Goal: Task Accomplishment & Management: Manage account settings

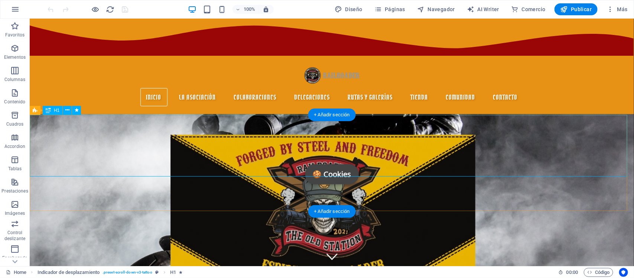
scroll to position [185, 0]
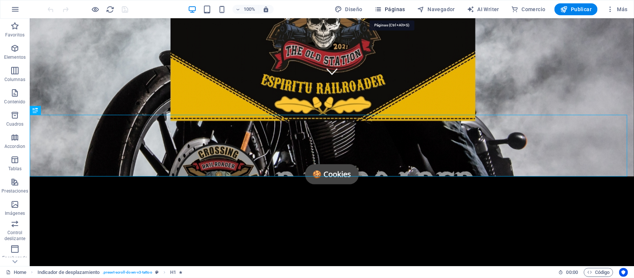
click at [392, 8] on span "Páginas" at bounding box center [389, 9] width 31 height 7
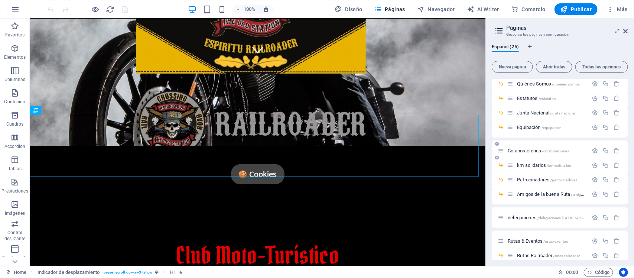
scroll to position [139, 0]
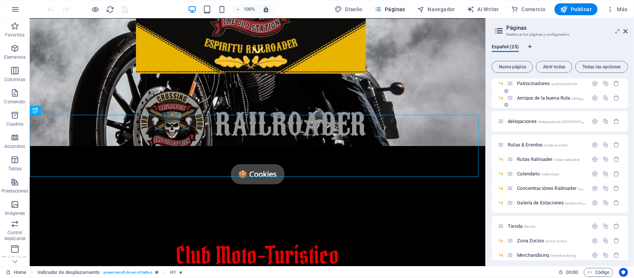
click at [550, 99] on span "Amigos de la buena Ruta /amigos-de-la-buena-ruta" at bounding box center [565, 98] width 97 height 6
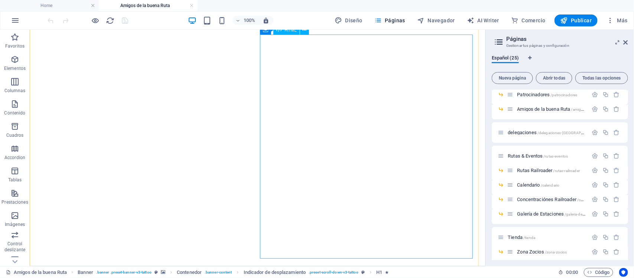
scroll to position [455, 0]
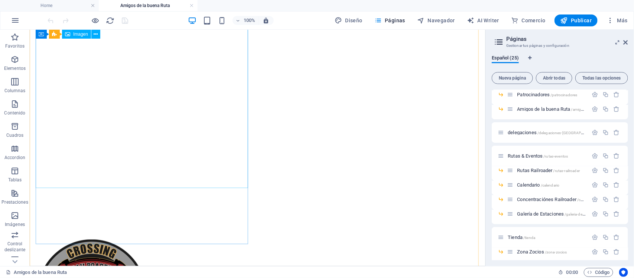
select select "px"
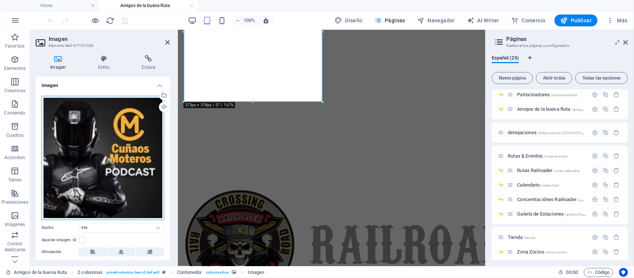
click at [114, 140] on div "Arrastra archivos aquí, haz clic para escoger archivos o selecciona archivos de…" at bounding box center [103, 158] width 122 height 124
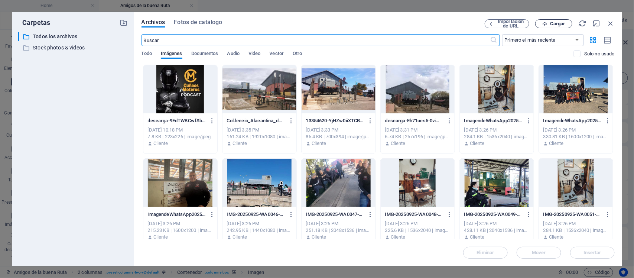
click at [554, 22] on span "Cargar" at bounding box center [557, 24] width 15 height 4
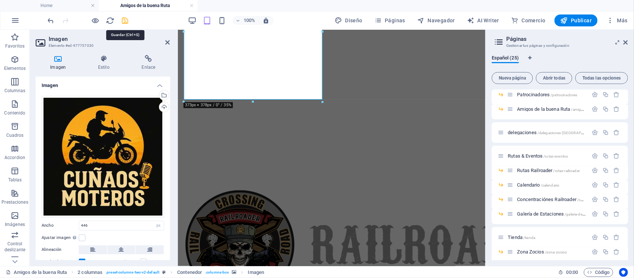
click at [123, 23] on icon "save" at bounding box center [125, 20] width 9 height 9
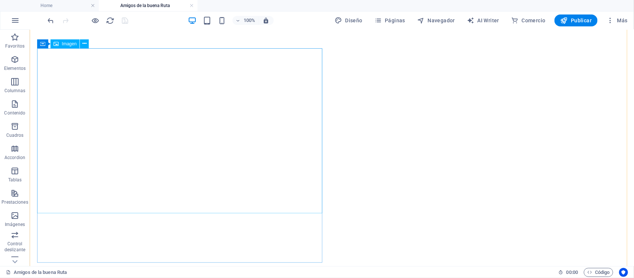
scroll to position [392, 0]
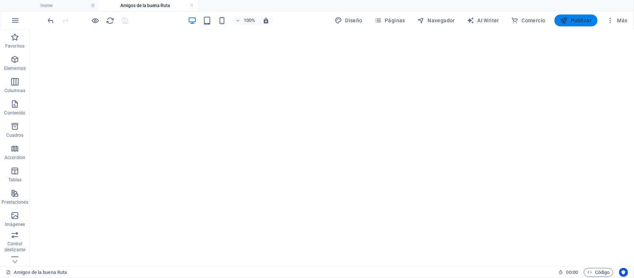
click at [579, 22] on span "Publicar" at bounding box center [576, 20] width 32 height 7
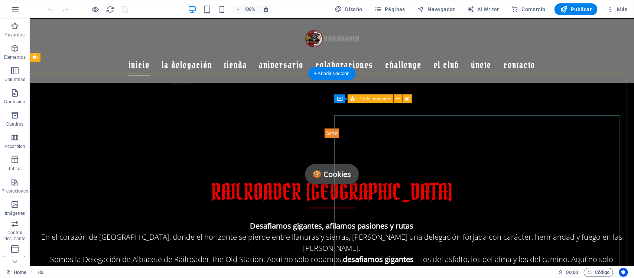
scroll to position [388, 0]
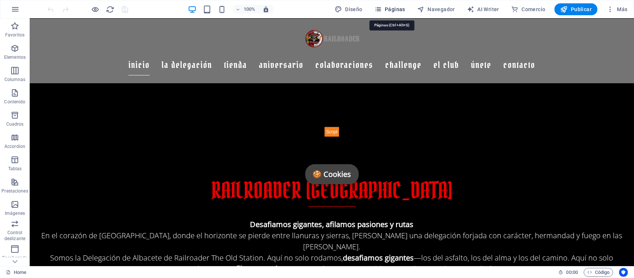
click at [390, 13] on span "Páginas" at bounding box center [389, 9] width 31 height 7
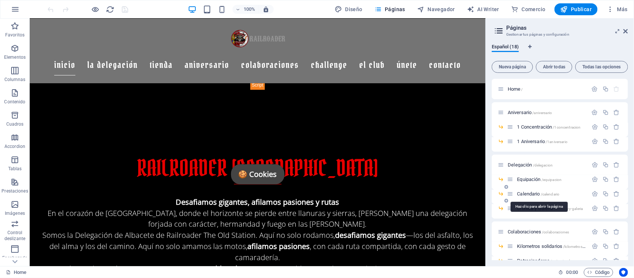
scroll to position [46, 0]
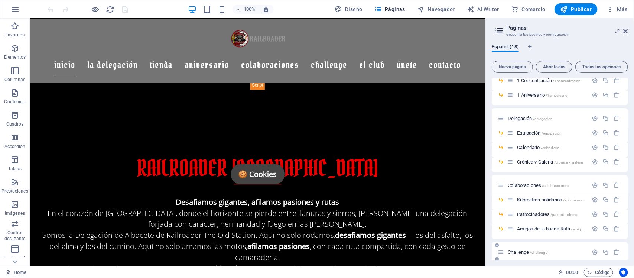
click at [520, 251] on span "Challenge /challenge" at bounding box center [527, 252] width 40 height 6
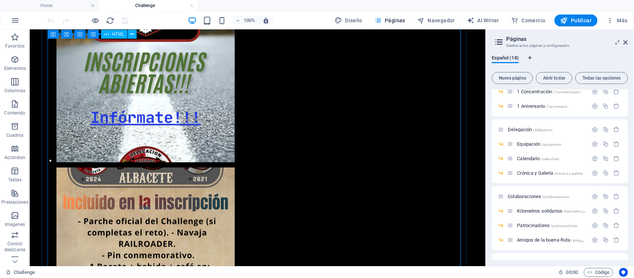
scroll to position [1662, 0]
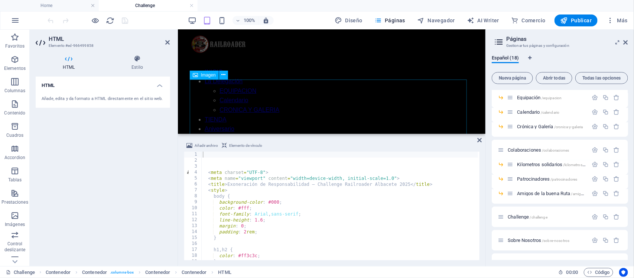
scroll to position [0, 0]
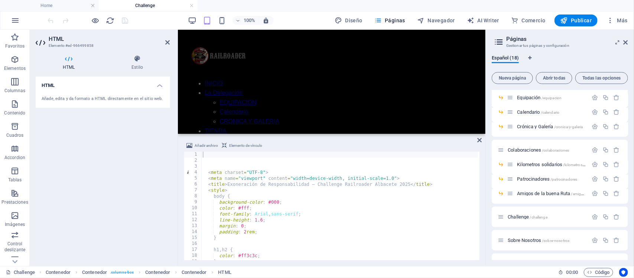
click at [99, 206] on div "HTML Añade, edita y da formato a HTML directamente en el sitio web." at bounding box center [103, 167] width 134 height 183
click at [168, 41] on icon at bounding box center [168, 42] width 4 height 6
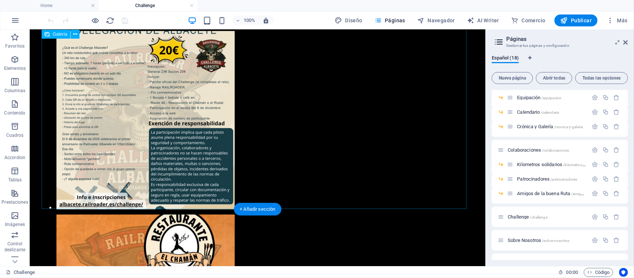
scroll to position [2112, 0]
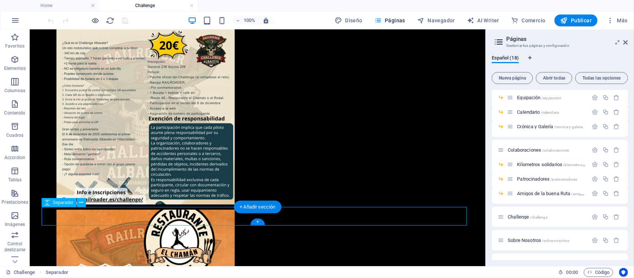
select select "px"
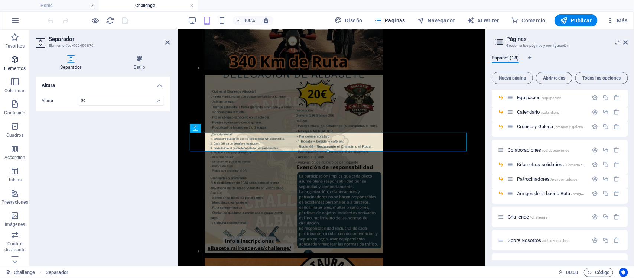
click at [17, 56] on icon "button" at bounding box center [14, 59] width 9 height 9
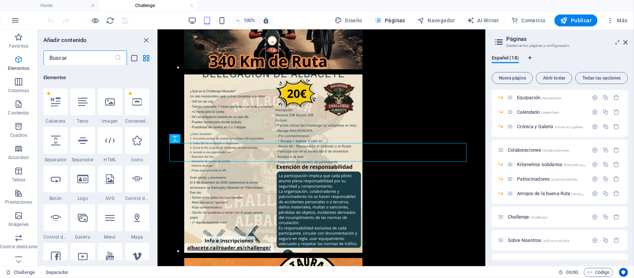
scroll to position [140, 0]
click at [85, 138] on icon at bounding box center [83, 139] width 10 height 10
select select "%"
select select "px"
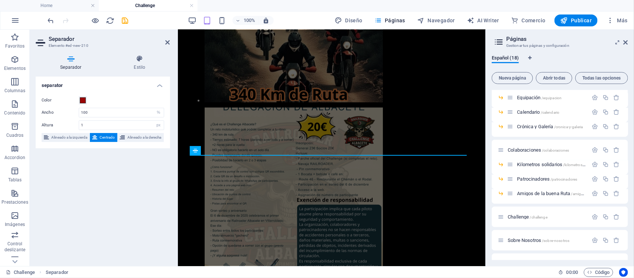
scroll to position [2116, 0]
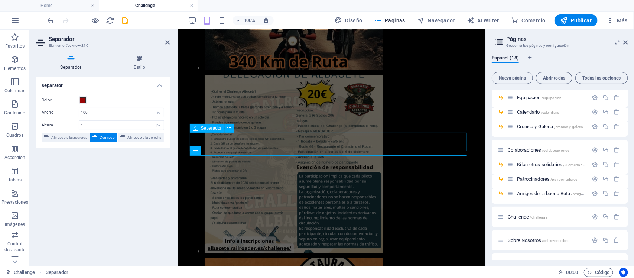
drag, startPoint x: 314, startPoint y: 141, endPoint x: 462, endPoint y: 140, distance: 148.1
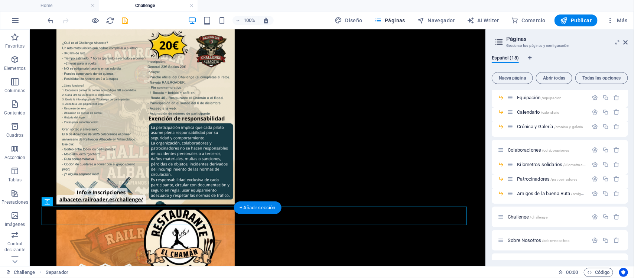
scroll to position [2112, 0]
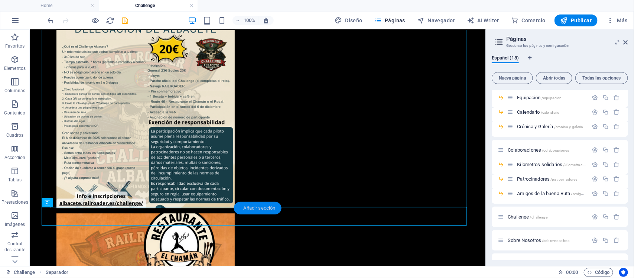
click at [266, 209] on div "+ Añadir sección" at bounding box center [257, 208] width 48 height 13
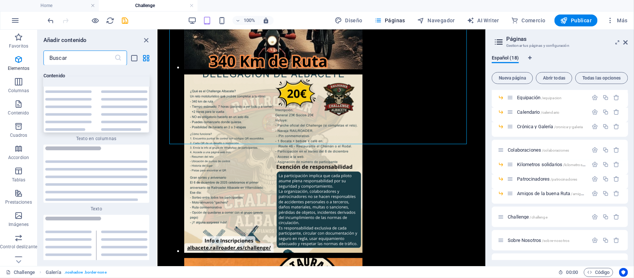
scroll to position [2530, 0]
click at [17, 56] on icon "button" at bounding box center [18, 59] width 9 height 9
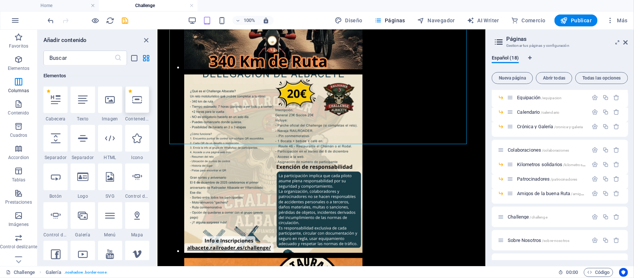
scroll to position [140, 0]
click at [60, 141] on div at bounding box center [55, 138] width 24 height 27
select select "px"
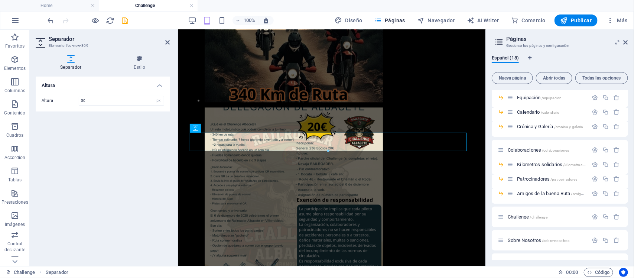
scroll to position [2116, 0]
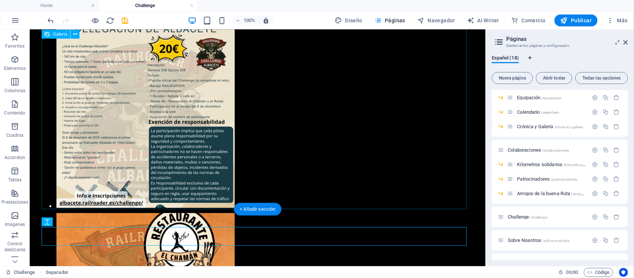
scroll to position [2112, 0]
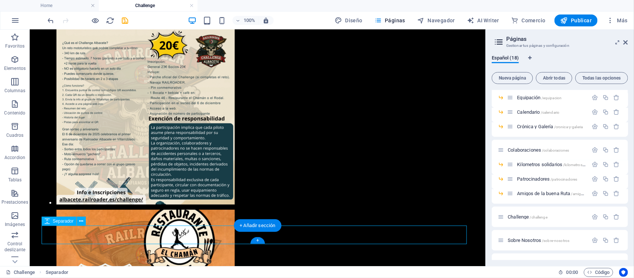
select select "px"
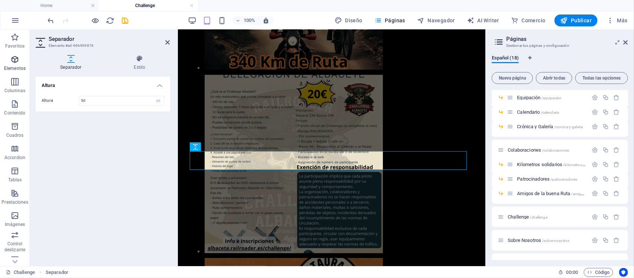
click at [20, 60] on span "Elementos" at bounding box center [15, 64] width 30 height 18
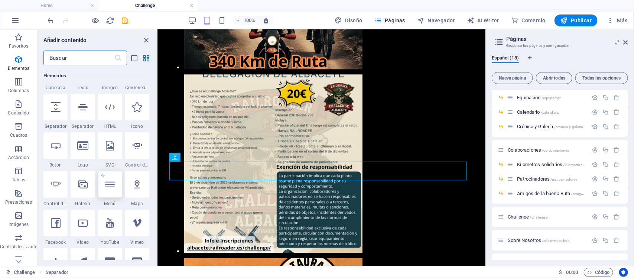
scroll to position [186, 0]
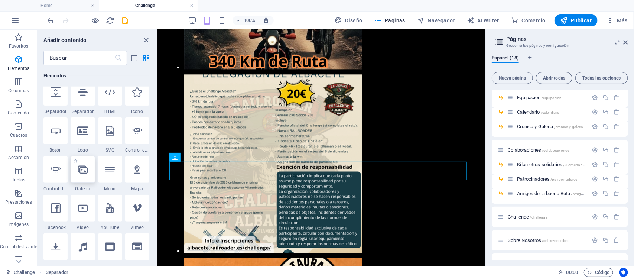
click at [80, 169] on icon at bounding box center [83, 169] width 10 height 10
click at [157, 169] on div "Predeterminado Contenedor Contenedor Predeterminado H3 Predeterminado Predeterm…" at bounding box center [321, 148] width 328 height 236
select select "4"
select select "%"
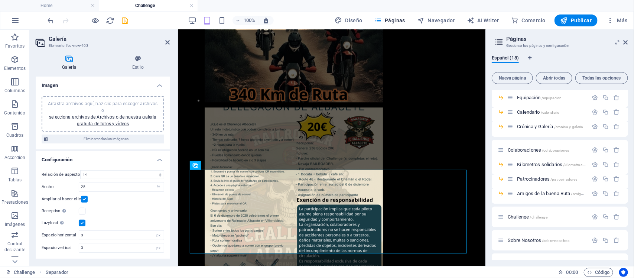
scroll to position [2116, 0]
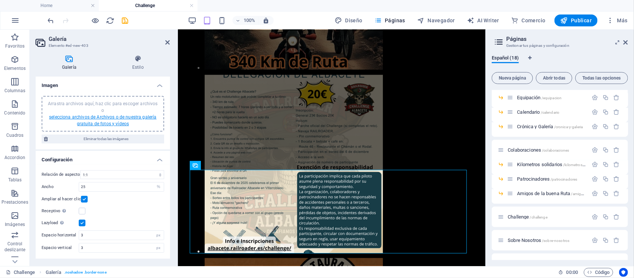
click at [94, 114] on link "selecciona archivos de Archivos o de nuestra galería gratuita de fotos y vídeos" at bounding box center [102, 120] width 107 height 12
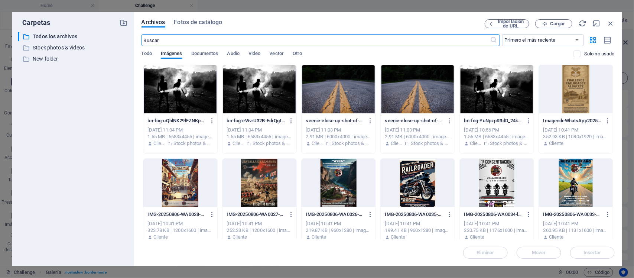
scroll to position [3898, 0]
drag, startPoint x: 354, startPoint y: 59, endPoint x: 222, endPoint y: 153, distance: 162.4
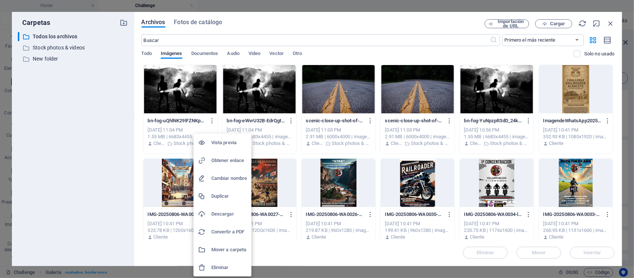
click at [137, 169] on div at bounding box center [317, 139] width 634 height 278
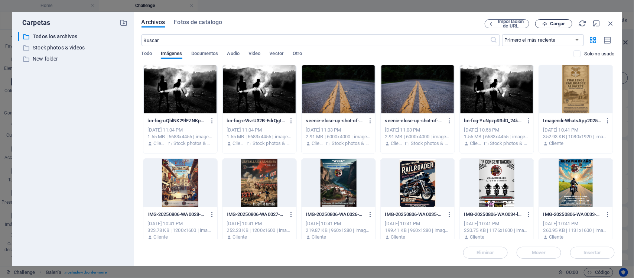
click at [557, 22] on span "Cargar" at bounding box center [557, 24] width 15 height 4
click at [147, 52] on span "Todo" at bounding box center [146, 54] width 10 height 10
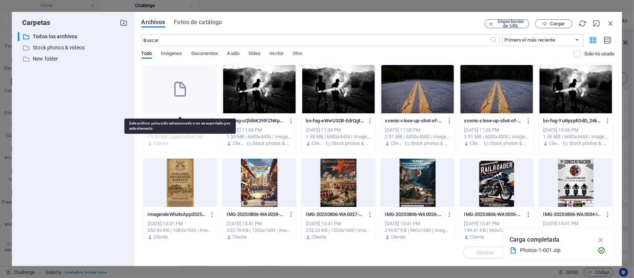
click at [182, 95] on icon at bounding box center [180, 89] width 18 height 18
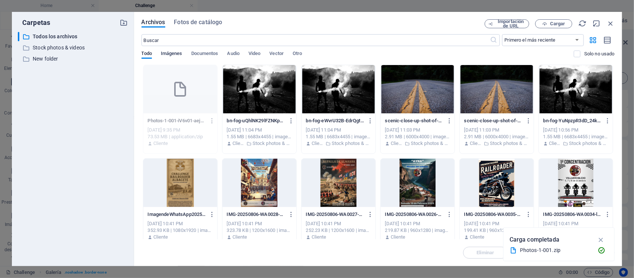
click at [174, 52] on span "Imágenes" at bounding box center [172, 54] width 22 height 10
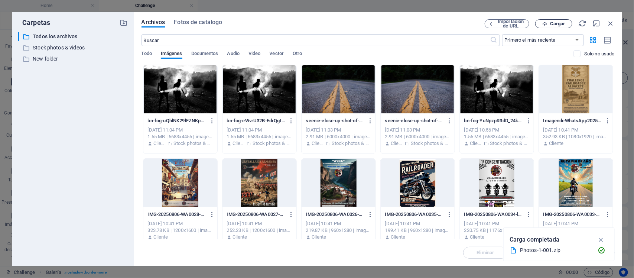
click at [555, 24] on span "Cargar" at bounding box center [557, 24] width 15 height 4
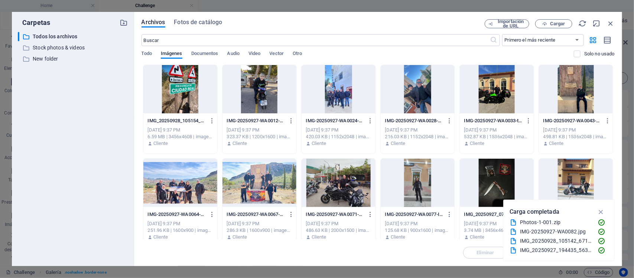
click at [185, 82] on div at bounding box center [180, 89] width 74 height 48
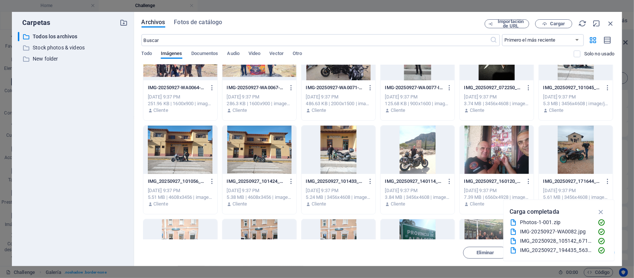
scroll to position [186, 0]
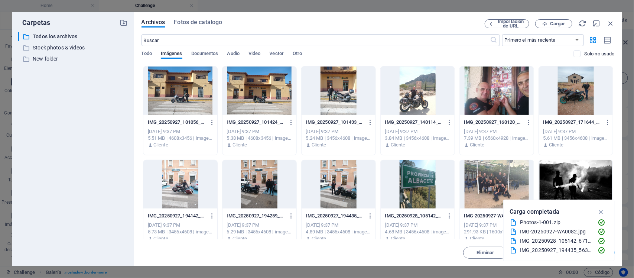
click at [507, 181] on div at bounding box center [496, 184] width 74 height 48
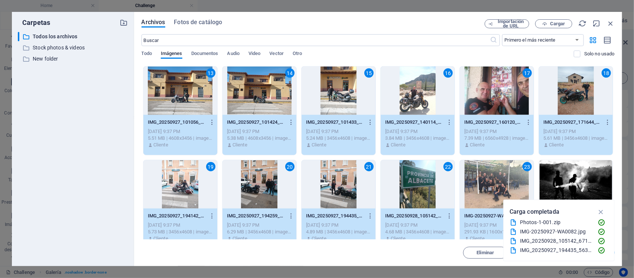
scroll to position [232, 0]
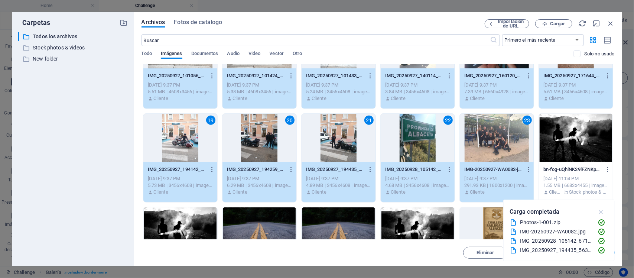
click at [602, 213] on icon "button" at bounding box center [600, 211] width 9 height 8
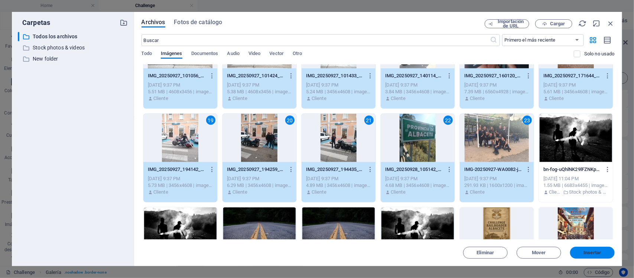
click at [594, 254] on span "Insertar" at bounding box center [591, 252] width 17 height 4
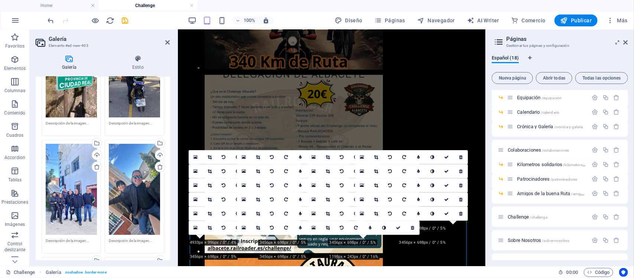
scroll to position [41, 0]
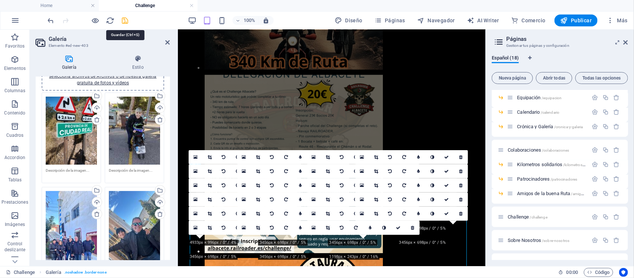
click at [123, 19] on icon "save" at bounding box center [125, 20] width 9 height 9
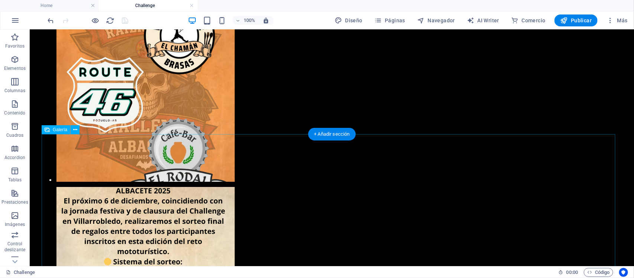
scroll to position [2292, 0]
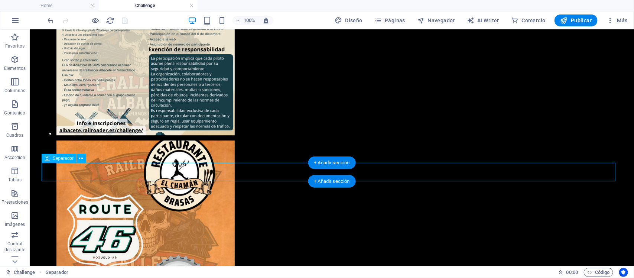
select select "px"
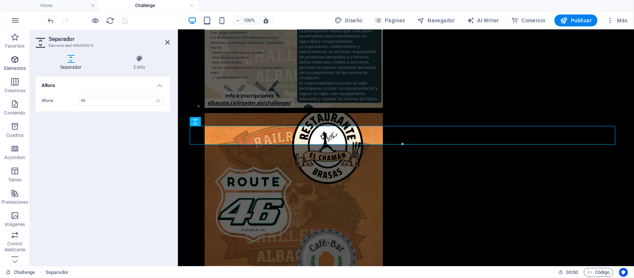
click at [17, 60] on icon "button" at bounding box center [14, 59] width 9 height 9
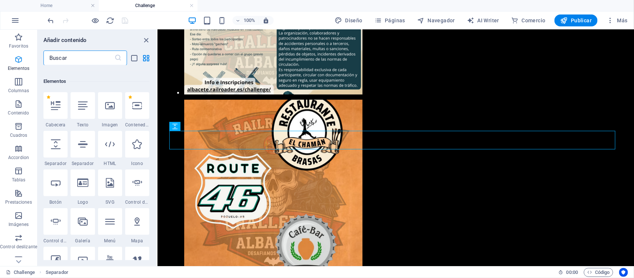
scroll to position [140, 0]
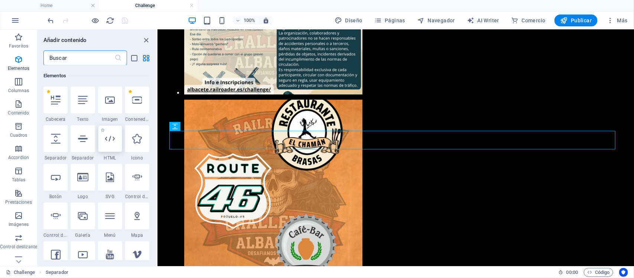
click at [107, 142] on icon at bounding box center [110, 139] width 10 height 10
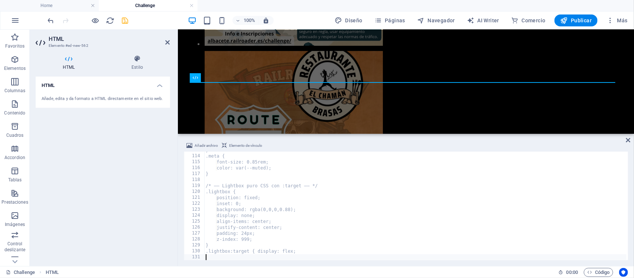
scroll to position [669, 0]
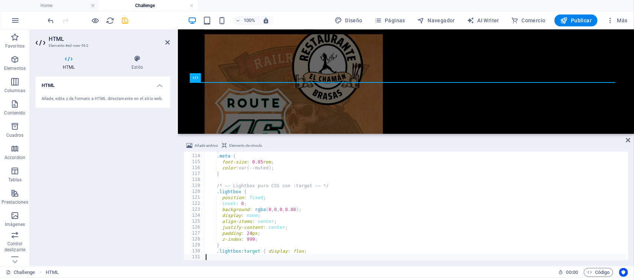
click at [97, 169] on div "HTML Añade, edita y da formato a HTML directamente en el sitio web." at bounding box center [103, 167] width 134 height 183
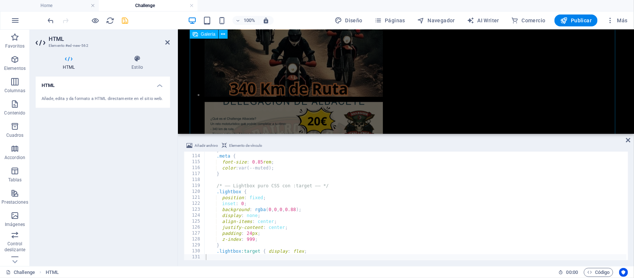
scroll to position [2070, 0]
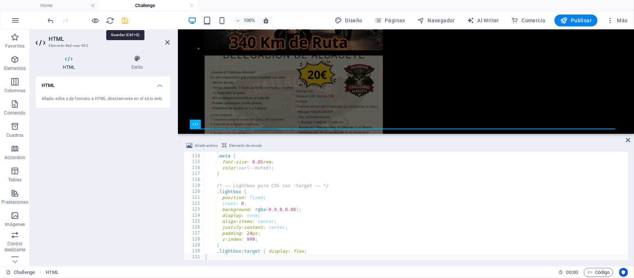
click at [126, 20] on icon "save" at bounding box center [125, 20] width 9 height 9
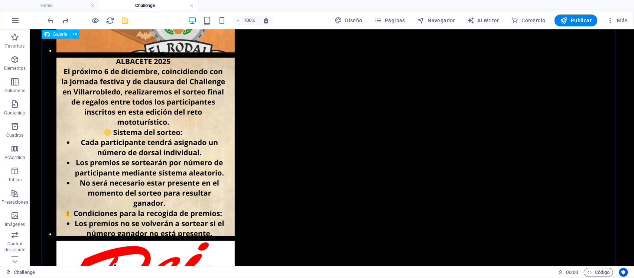
scroll to position [2325, 0]
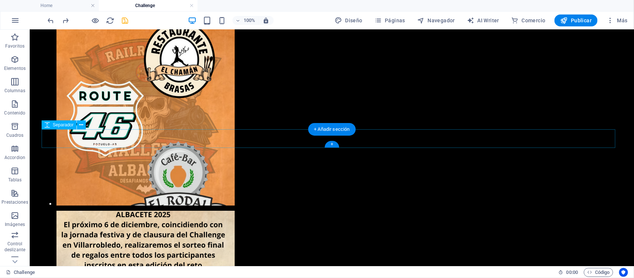
select select "px"
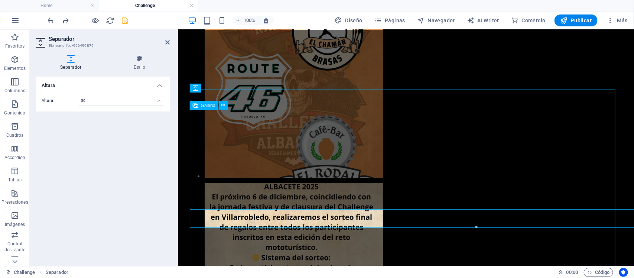
scroll to position [2246, 0]
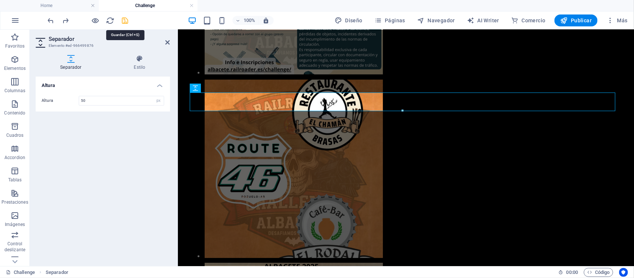
click at [124, 20] on icon "save" at bounding box center [125, 20] width 9 height 9
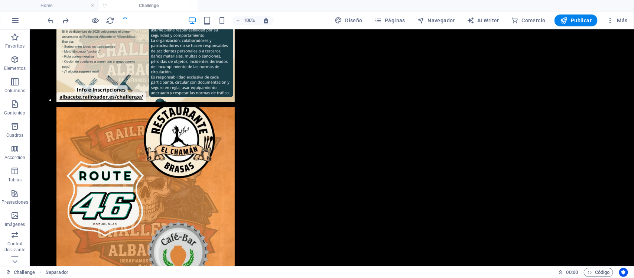
scroll to position [2325, 0]
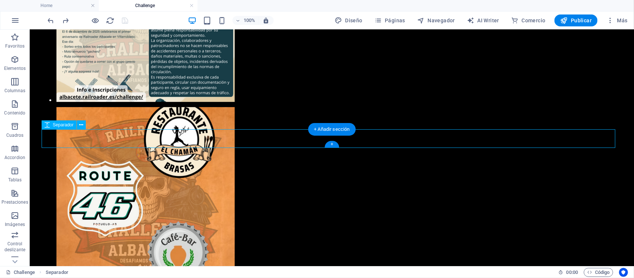
select select "px"
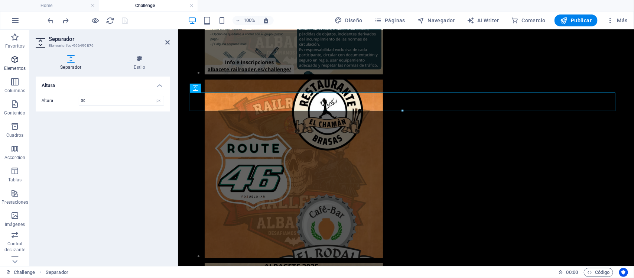
click at [12, 54] on button "Elementos" at bounding box center [15, 63] width 30 height 22
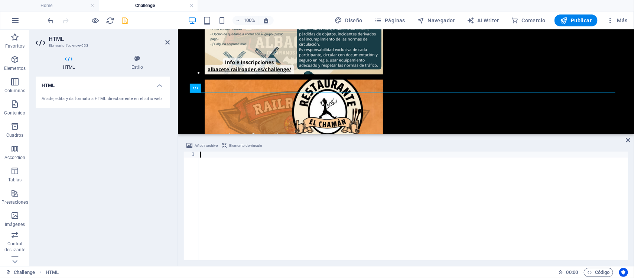
scroll to position [669, 0]
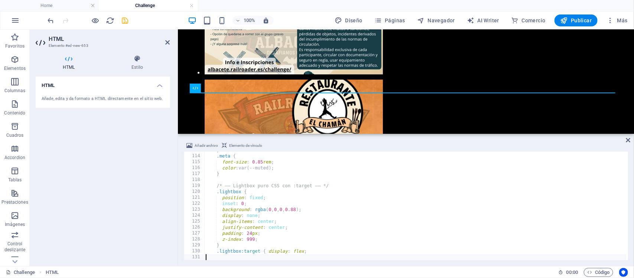
click at [321, 226] on div "} .meta { font-size : 0.85 rem ; color : var(--muted) ; } /* —— Lightbox puro C…" at bounding box center [415, 207] width 422 height 120
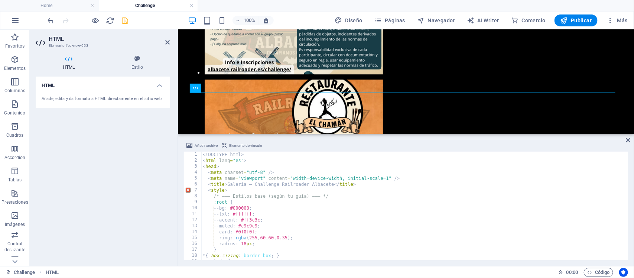
scroll to position [2088, 0]
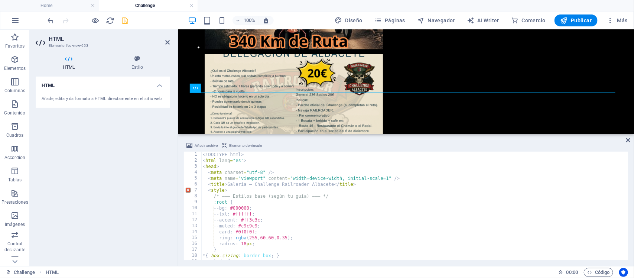
click at [96, 170] on div "HTML Añade, edita y da formato a HTML directamente en el sitio web." at bounding box center [103, 167] width 134 height 183
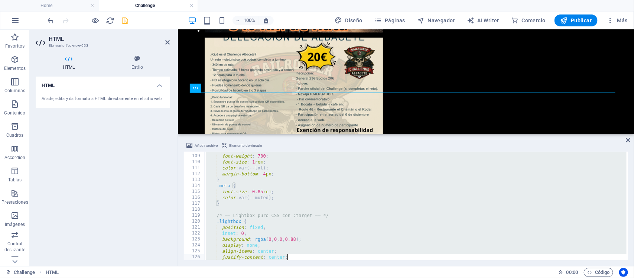
scroll to position [669, 0]
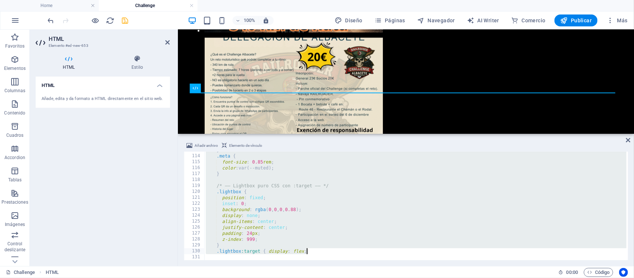
drag, startPoint x: 202, startPoint y: 153, endPoint x: 334, endPoint y: 253, distance: 166.6
click at [334, 253] on div "} .meta { font-size : 0.85 rem ; color : var(--muted) ; } /* —— Lightbox puro C…" at bounding box center [415, 207] width 422 height 120
type textarea "} .lightbox:target { display: flex;"
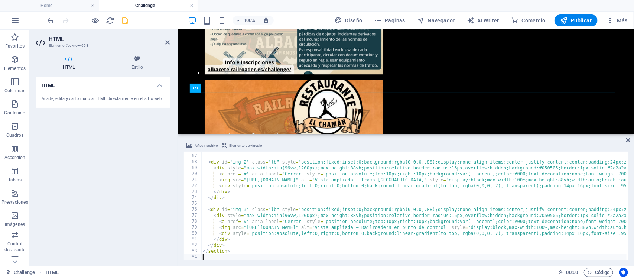
scroll to position [390, 0]
click at [82, 167] on div "HTML Añade, edita y da formato a HTML directamente en el sitio web." at bounding box center [103, 167] width 134 height 183
click at [124, 19] on icon "save" at bounding box center [125, 20] width 9 height 9
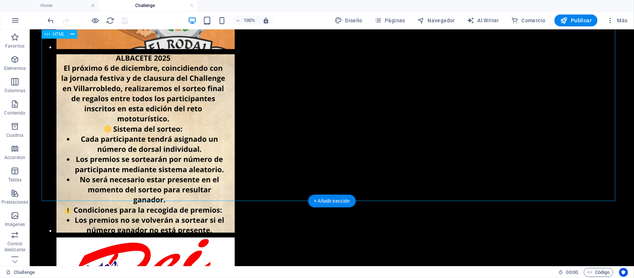
scroll to position [2465, 0]
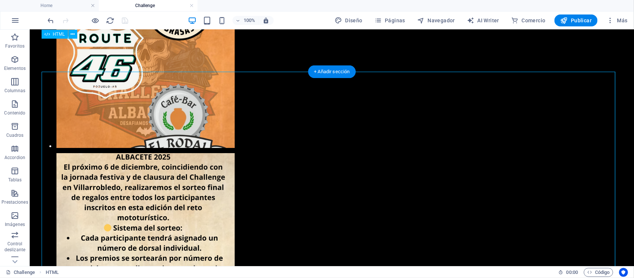
scroll to position [2372, 0]
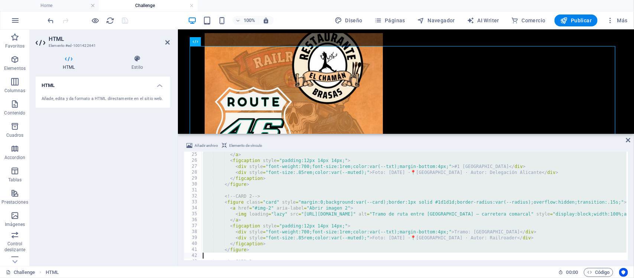
scroll to position [392, 0]
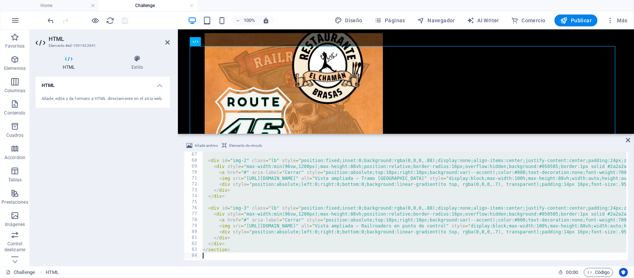
drag, startPoint x: 202, startPoint y: 156, endPoint x: 289, endPoint y: 253, distance: 131.1
click at [289, 253] on div "< div id = "img-2" class = "lb" style = "position:fixed;inset:0;background:rgba…" at bounding box center [563, 210] width 725 height 119
type textarea "</section>"
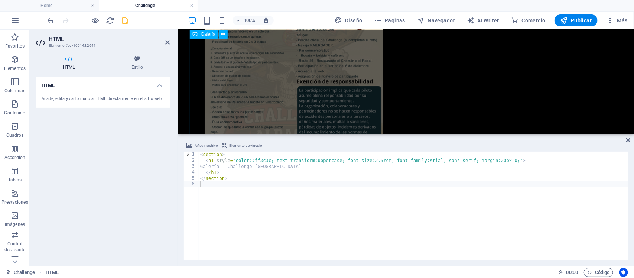
scroll to position [2246, 0]
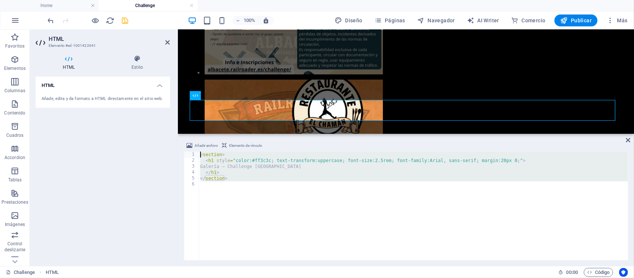
drag, startPoint x: 283, startPoint y: 208, endPoint x: 196, endPoint y: 151, distance: 104.6
click at [196, 151] on div "Añadir archivo Elemento de vínculo 1 2 3 4 5 6 < section > < h1 style = "color:…" at bounding box center [406, 200] width 444 height 119
type textarea "<section> <h1 style="color:#ff3c3c; text-transform:uppercase; font-size:2.5rem;…"
paste textarea
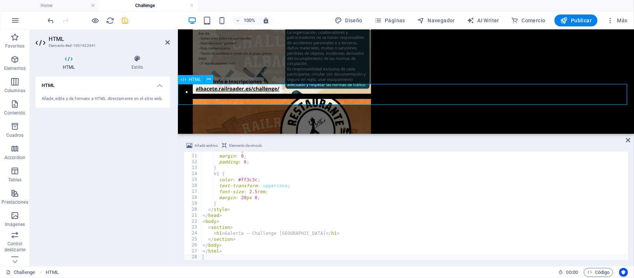
scroll to position [2199, 0]
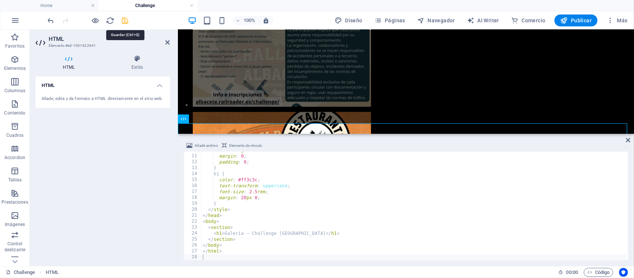
click at [123, 22] on icon "save" at bounding box center [125, 20] width 9 height 9
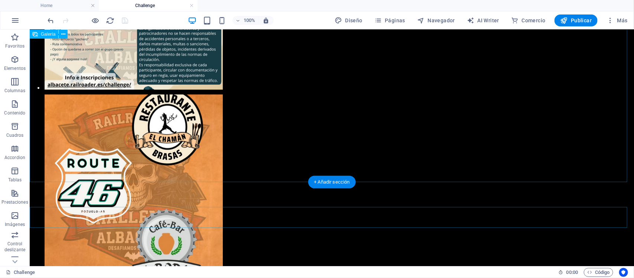
scroll to position [2198, 0]
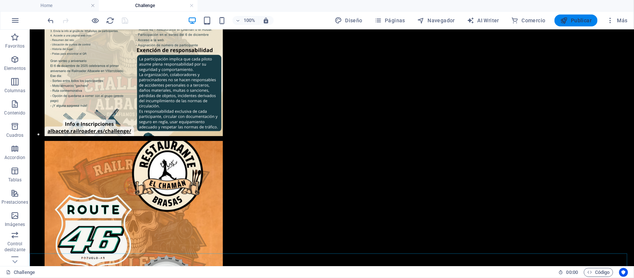
click at [580, 16] on button "Publicar" at bounding box center [575, 20] width 43 height 12
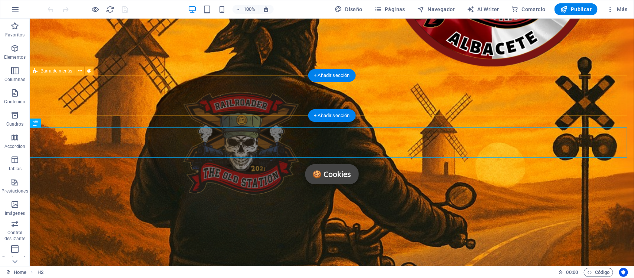
scroll to position [202, 0]
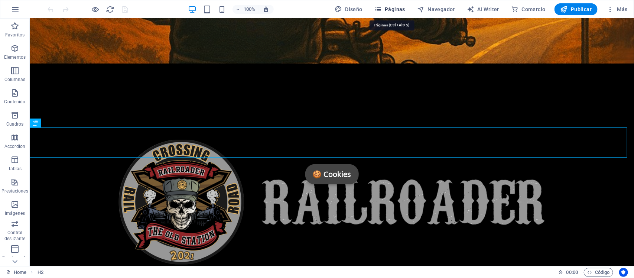
click at [399, 10] on span "Páginas" at bounding box center [389, 9] width 31 height 7
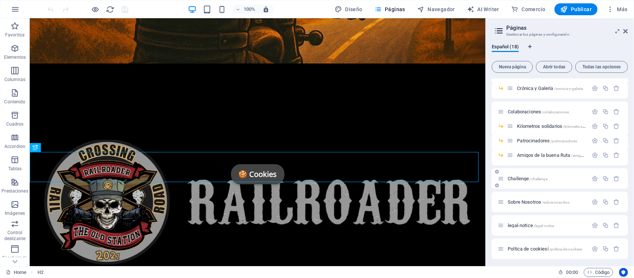
scroll to position [139, 0]
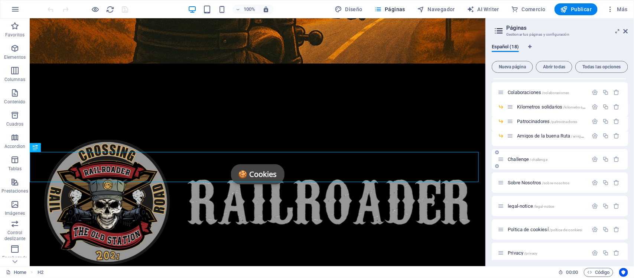
click at [501, 161] on icon at bounding box center [500, 159] width 6 height 6
click at [602, 158] on icon "button" at bounding box center [605, 159] width 6 height 6
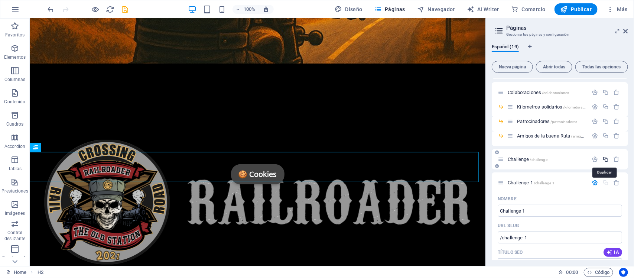
click at [605, 160] on icon "button" at bounding box center [605, 159] width 6 height 6
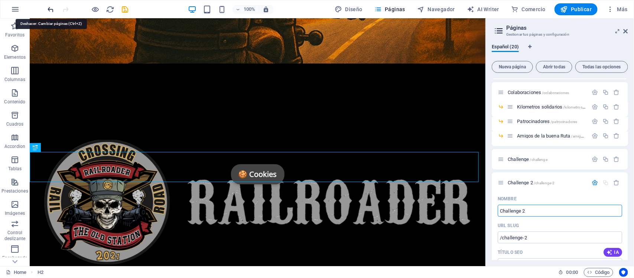
click at [50, 8] on icon "undo" at bounding box center [51, 9] width 9 height 9
type input "G"
type input "/g"
type input "G"
type input "Gale"
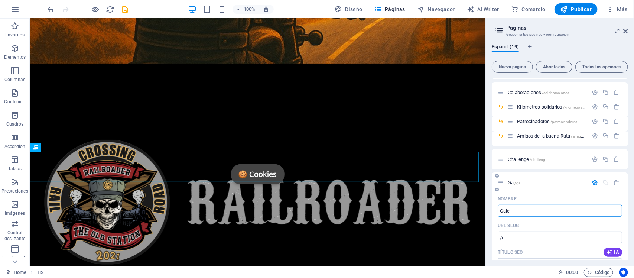
type input "/ga"
type input "Ga"
type input "Galer"
type input "/galer"
type input "Galer"
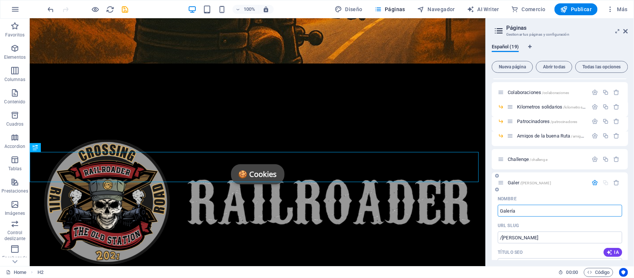
type input "Galería"
type input "/galeria"
type input "Galería"
type input "Galería d"
type input "/galeria-d"
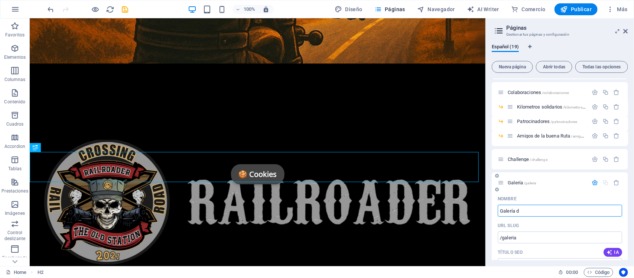
type input "Galería d"
type input "Galería"
type input "/galeria"
type input "Galería"
type input "Galería Ch"
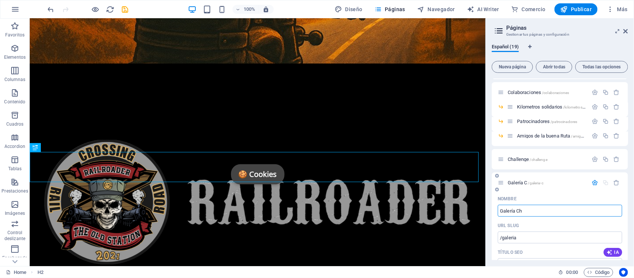
type input "/galeria-c"
type input "Galería C"
type input "Galería Chall"
type input "/galeria-cha"
type input "Galería Cha"
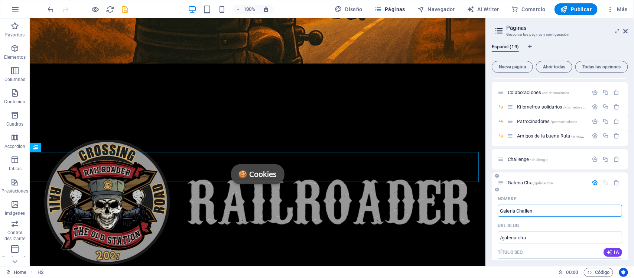
type input "Galería Challeng"
type input "/galeria-challe"
type input "Galería Challe"
type input "Galería Challenge"
type input "/galeria-challenge"
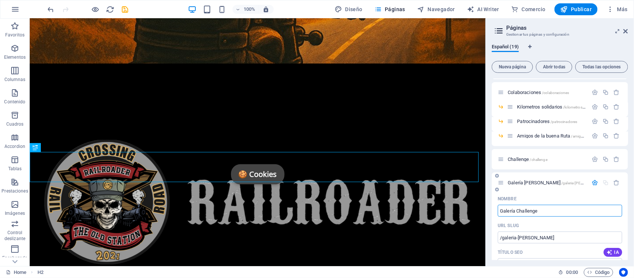
type input "Galería Challenge"
click at [568, 236] on input "/galeria-challenge" at bounding box center [559, 237] width 124 height 12
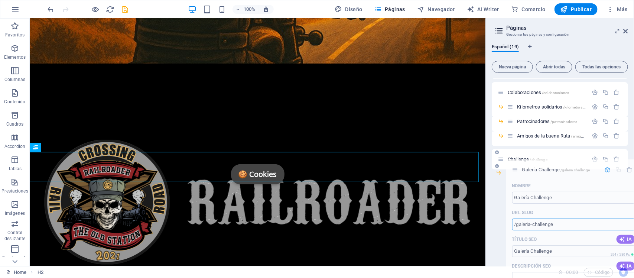
drag, startPoint x: 504, startPoint y: 182, endPoint x: 520, endPoint y: 167, distance: 21.8
click at [520, 167] on div "Home / Aniversario /aniversario 1 Concentración /1concentracion 1 Aniversario /…" at bounding box center [559, 113] width 136 height 347
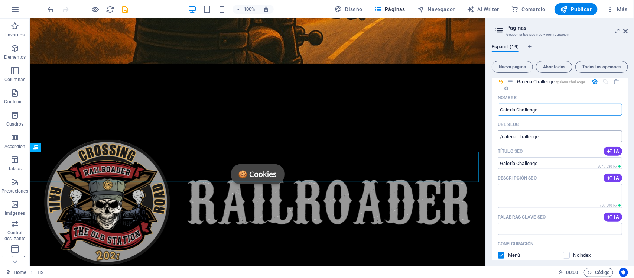
scroll to position [232, 0]
click at [125, 10] on icon "save" at bounding box center [125, 9] width 9 height 9
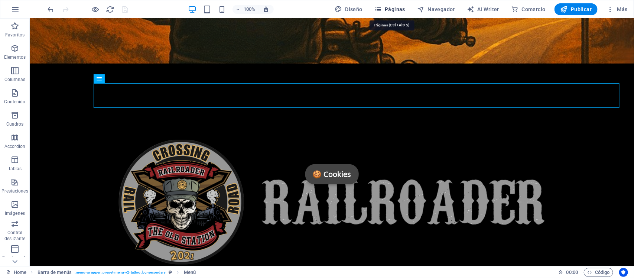
click at [392, 7] on span "Páginas" at bounding box center [389, 9] width 31 height 7
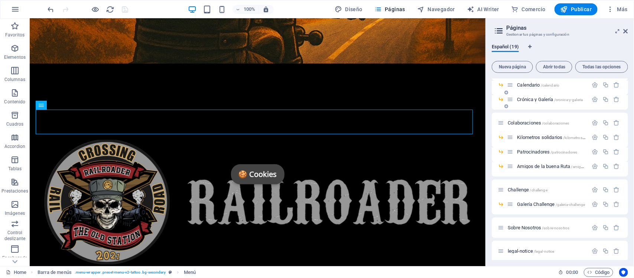
scroll to position [139, 0]
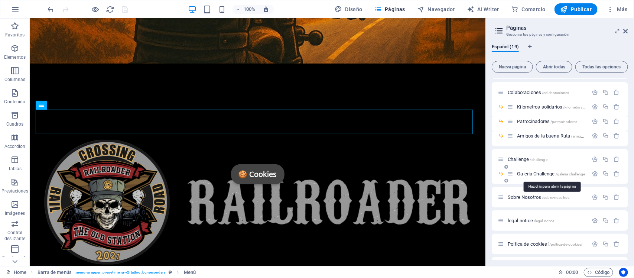
click at [550, 171] on span "Galería Challenge /galeria-challenge" at bounding box center [551, 174] width 68 height 6
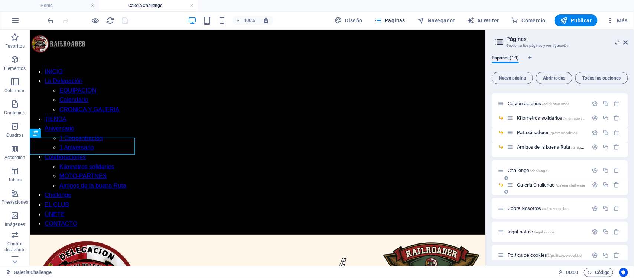
scroll to position [2911, 0]
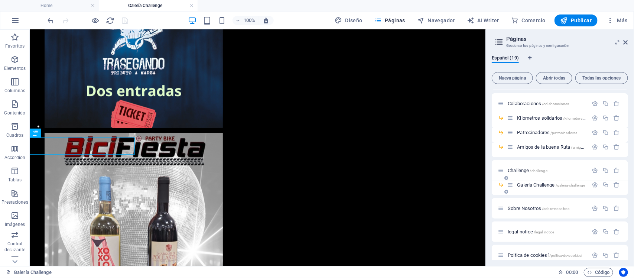
click at [544, 186] on span "Galería Challenge /galeria-challenge" at bounding box center [551, 185] width 68 height 6
click at [541, 186] on span "Galería Challenge /galeria-challenge" at bounding box center [551, 185] width 68 height 6
click at [542, 186] on span "Galería Challenge /galeria-challenge" at bounding box center [551, 185] width 68 height 6
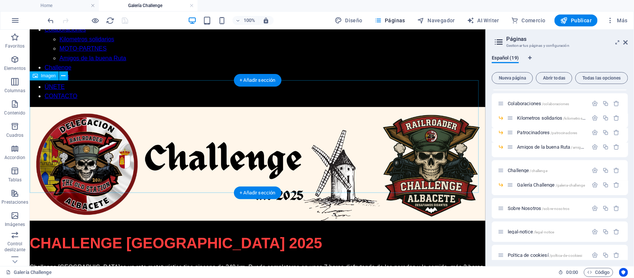
scroll to position [0, 0]
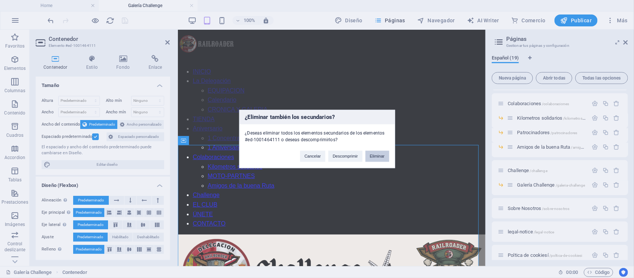
click at [378, 160] on button "Eliminar" at bounding box center [377, 156] width 24 height 11
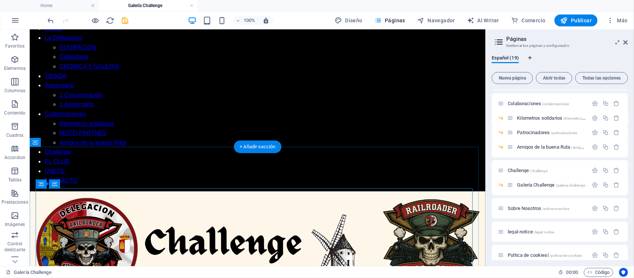
scroll to position [93, 0]
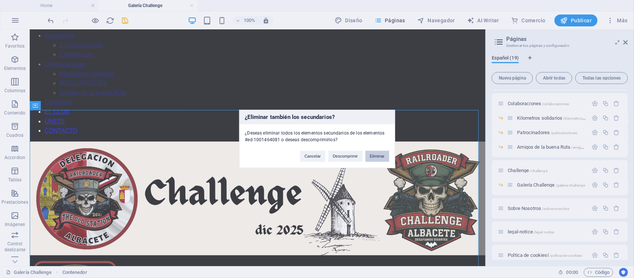
click at [377, 160] on button "Eliminar" at bounding box center [377, 156] width 24 height 11
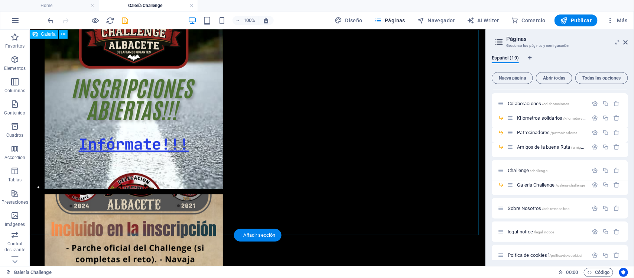
scroll to position [418, 0]
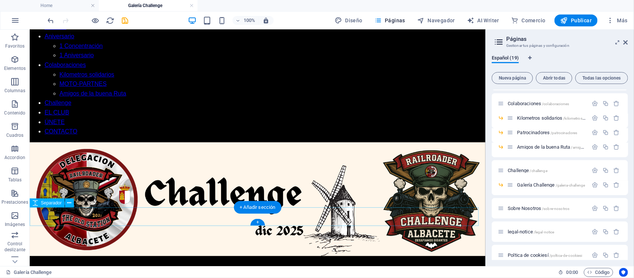
scroll to position [93, 0]
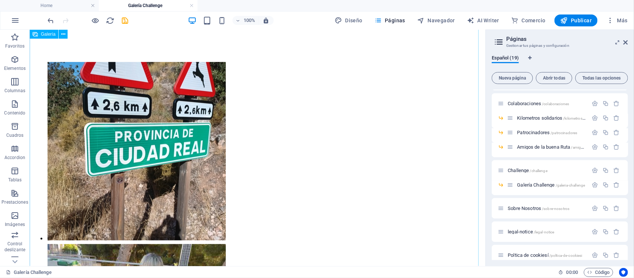
scroll to position [0, 0]
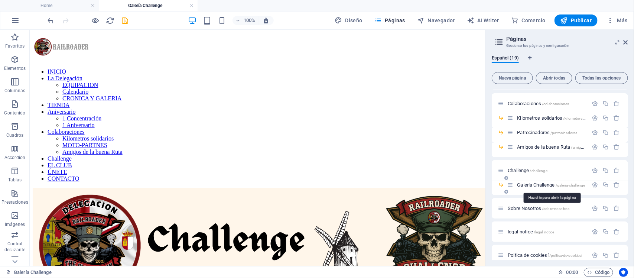
click at [546, 183] on span "Galería Challenge /galeria-challenge" at bounding box center [551, 185] width 68 height 6
click at [594, 183] on icon "button" at bounding box center [594, 184] width 6 height 6
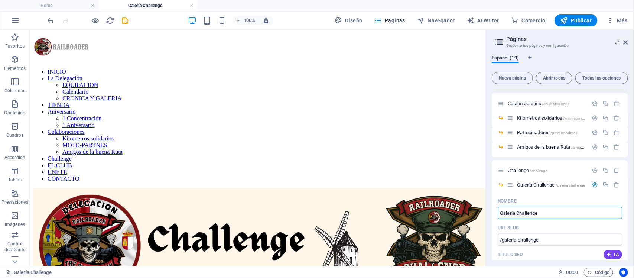
drag, startPoint x: 584, startPoint y: 241, endPoint x: 478, endPoint y: 214, distance: 109.8
drag, startPoint x: 556, startPoint y: 238, endPoint x: 492, endPoint y: 245, distance: 64.6
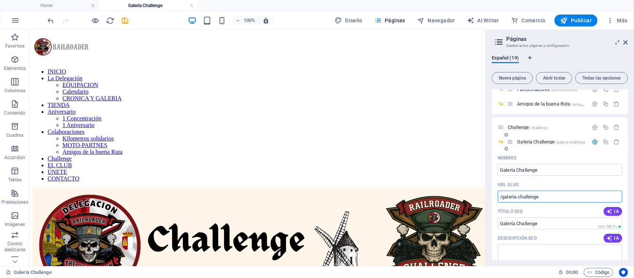
scroll to position [232, 0]
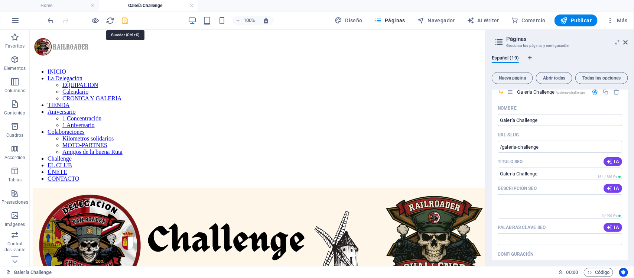
click at [123, 19] on icon "save" at bounding box center [125, 20] width 9 height 9
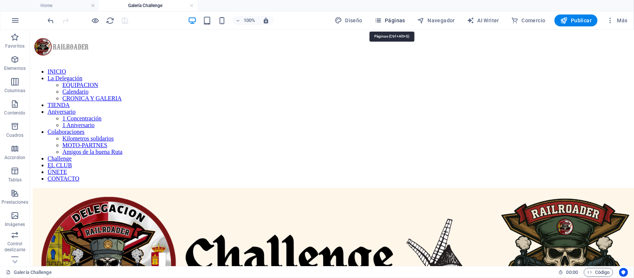
click at [393, 19] on span "Páginas" at bounding box center [389, 20] width 31 height 7
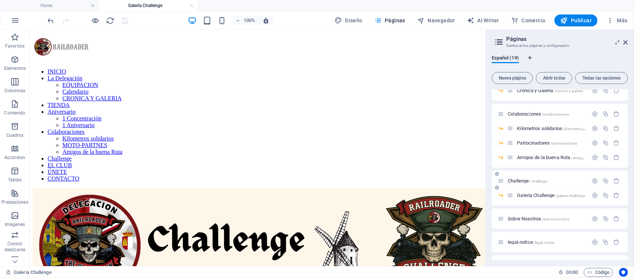
scroll to position [139, 0]
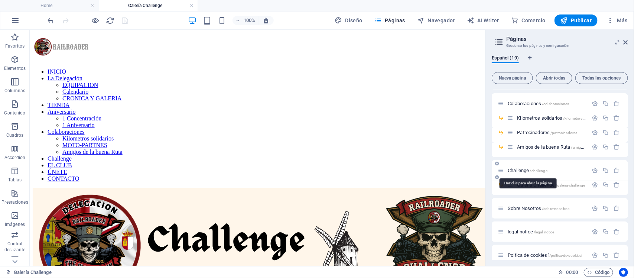
click at [516, 170] on span "Challenge /challenge" at bounding box center [527, 170] width 40 height 6
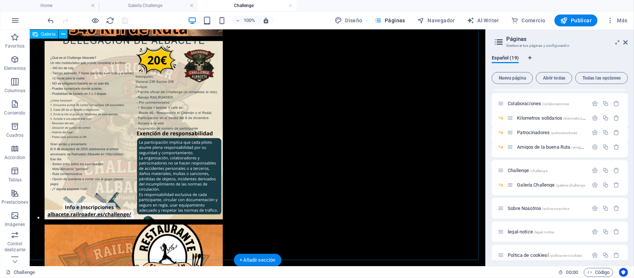
scroll to position [2122, 0]
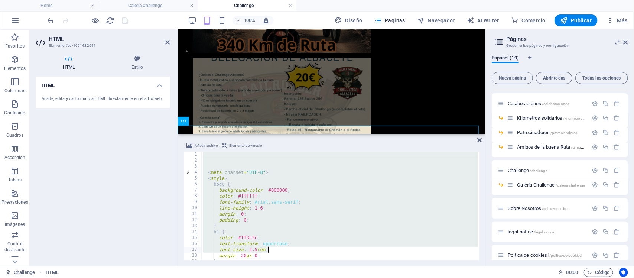
scroll to position [58, 0]
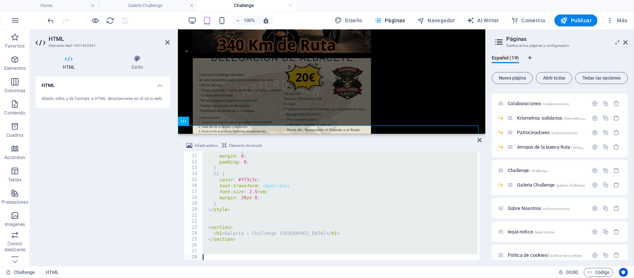
drag, startPoint x: 205, startPoint y: 154, endPoint x: 314, endPoint y: 276, distance: 163.2
click at [314, 266] on section "Favoritos Elementos Columnas Contenido Cuadros Accordion Tablas Prestaciones Im…" at bounding box center [242, 148] width 485 height 236
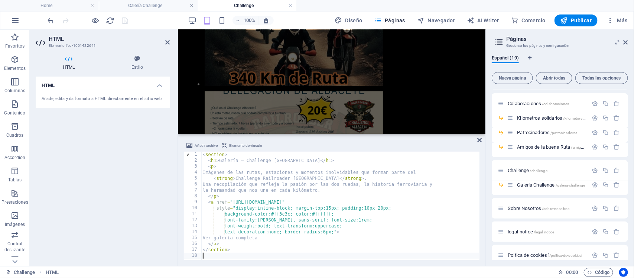
click at [119, 176] on div "HTML Añade, edita y da formato a HTML directamente en el sitio web." at bounding box center [103, 167] width 134 height 183
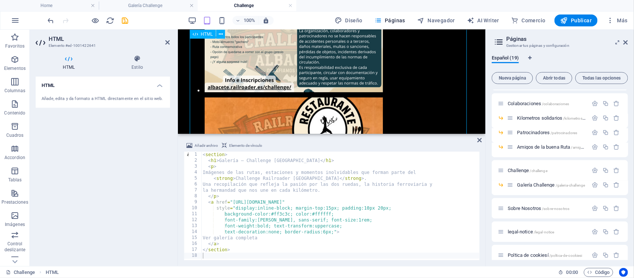
scroll to position [2285, 0]
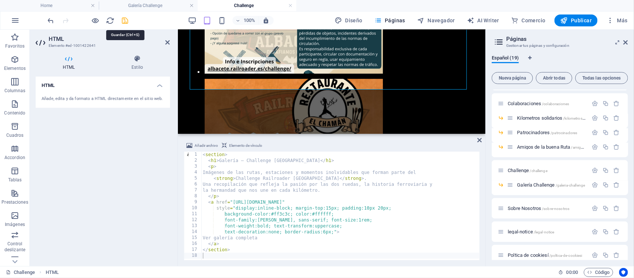
click at [126, 21] on icon "save" at bounding box center [125, 20] width 9 height 9
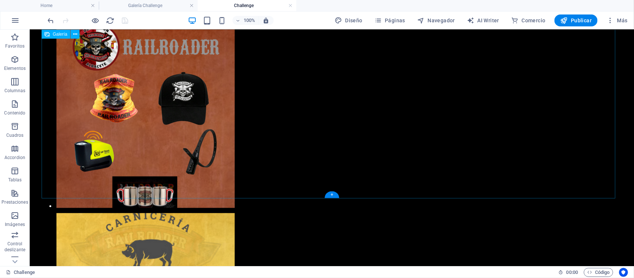
scroll to position [3314, 0]
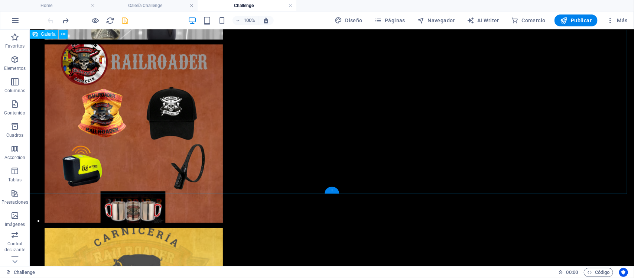
scroll to position [3198, 0]
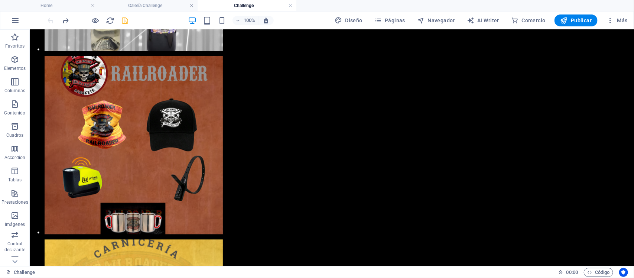
click at [248, 7] on h4 "Challenge" at bounding box center [246, 5] width 99 height 8
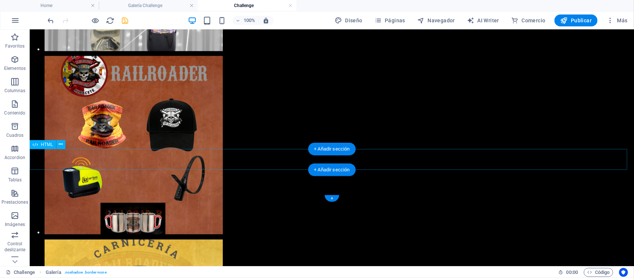
scroll to position [2302, 0]
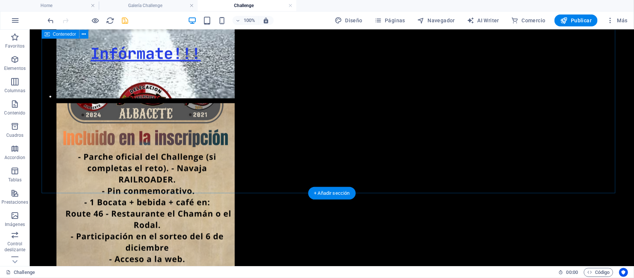
scroll to position [1716, 0]
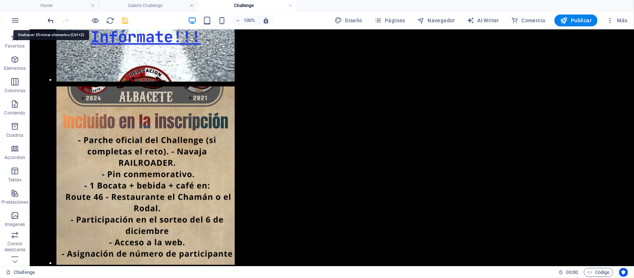
click at [51, 17] on icon "undo" at bounding box center [51, 20] width 9 height 9
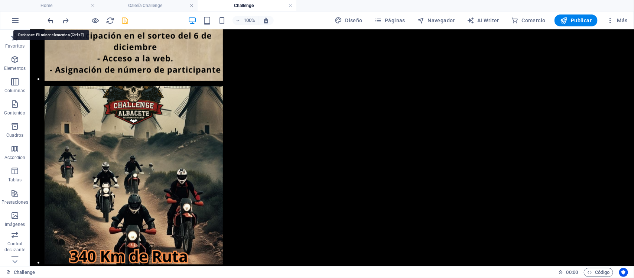
scroll to position [2317, 0]
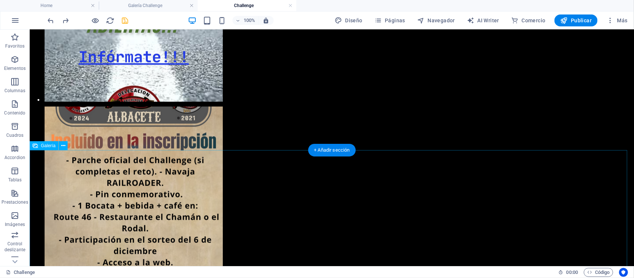
scroll to position [1670, 0]
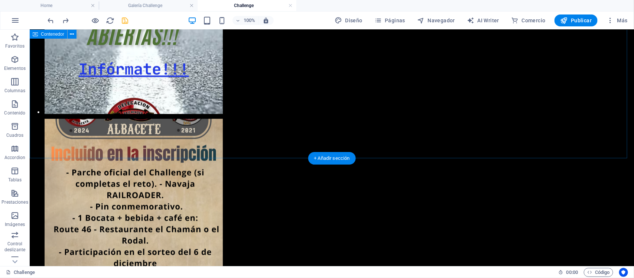
click at [328, 157] on div "+ Añadir sección" at bounding box center [332, 158] width 48 height 13
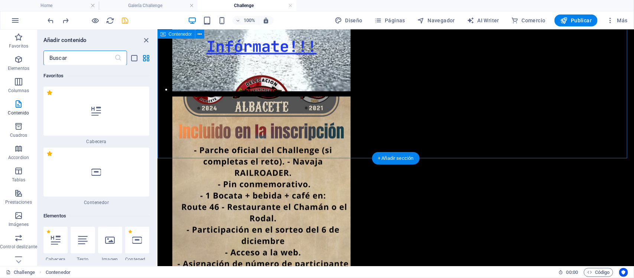
scroll to position [1671, 0]
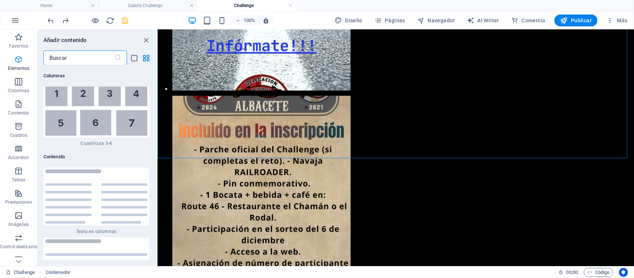
click at [21, 62] on icon "button" at bounding box center [18, 59] width 9 height 9
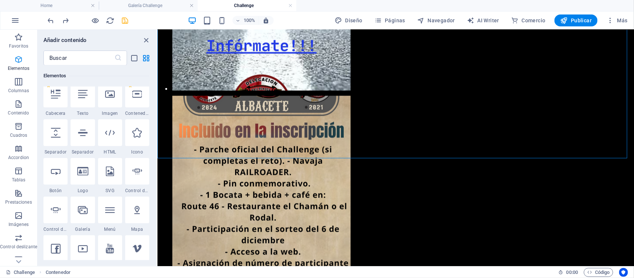
scroll to position [140, 0]
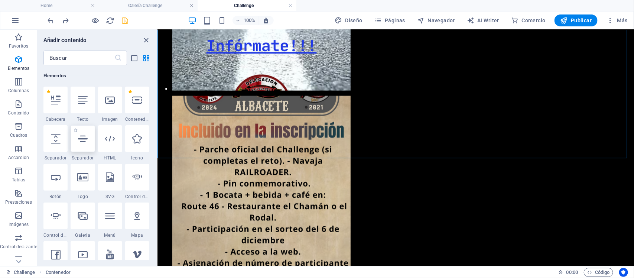
click at [84, 144] on div at bounding box center [83, 138] width 24 height 27
select select "%"
select select "px"
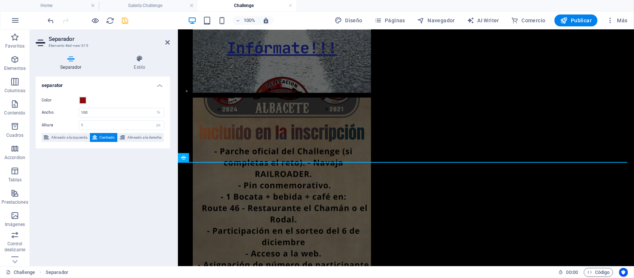
scroll to position [1689, 0]
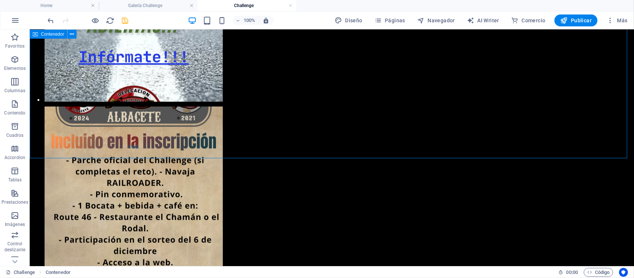
scroll to position [1670, 0]
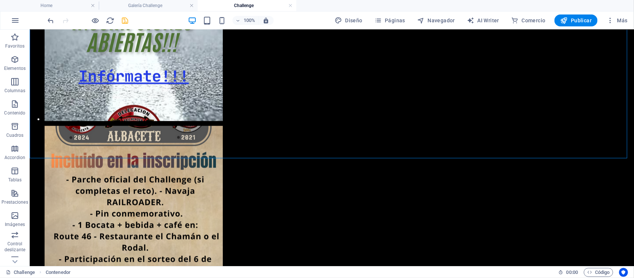
click at [122, 21] on icon "save" at bounding box center [125, 20] width 9 height 9
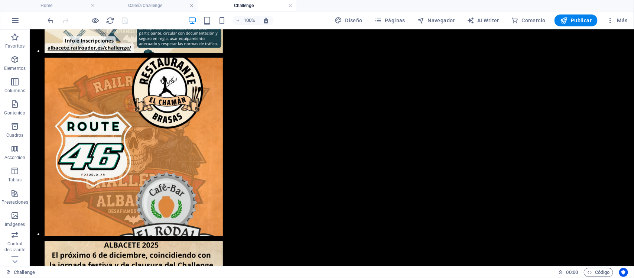
scroll to position [2320, 0]
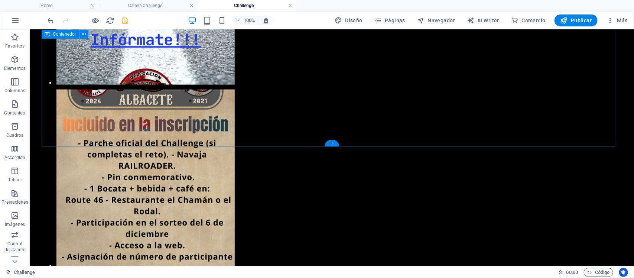
scroll to position [1716, 0]
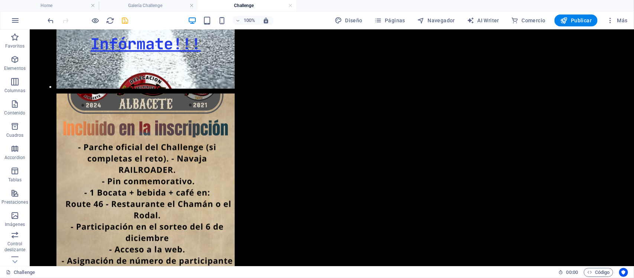
click at [246, 6] on h4 "Challenge" at bounding box center [246, 5] width 99 height 8
click at [161, 4] on h4 "Galería Challenge" at bounding box center [148, 5] width 99 height 8
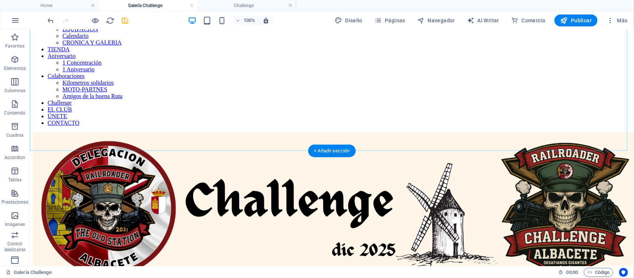
scroll to position [93, 0]
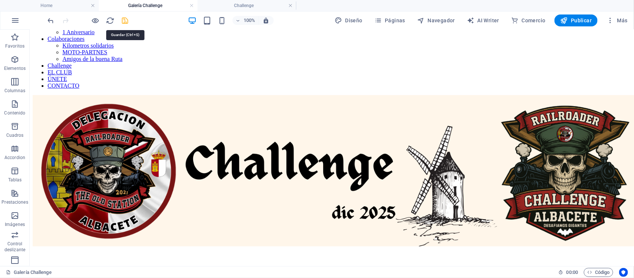
click at [124, 20] on icon "save" at bounding box center [125, 20] width 9 height 9
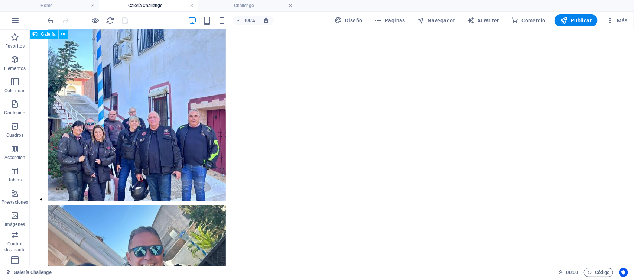
scroll to position [742, 0]
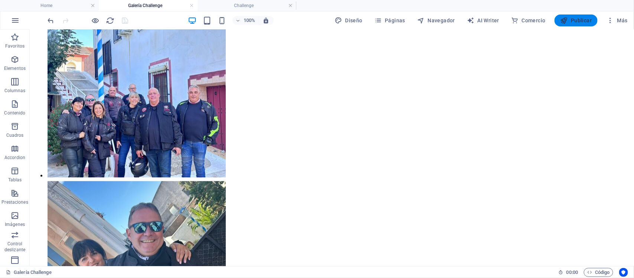
click at [580, 16] on button "Publicar" at bounding box center [575, 20] width 43 height 12
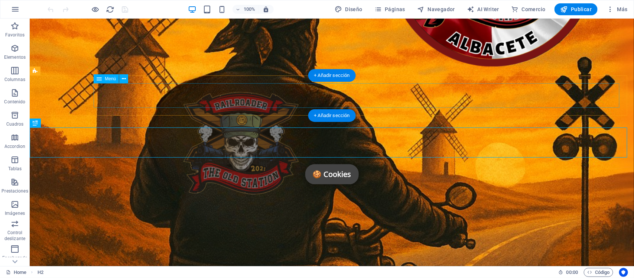
scroll to position [202, 0]
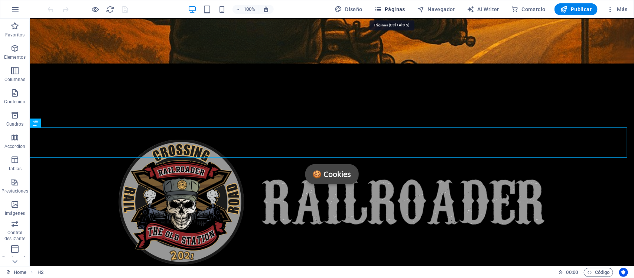
click at [390, 7] on span "Páginas" at bounding box center [389, 9] width 31 height 7
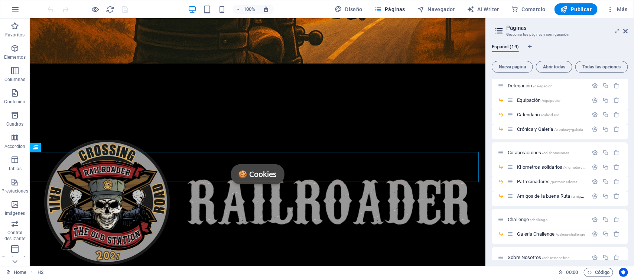
scroll to position [93, 0]
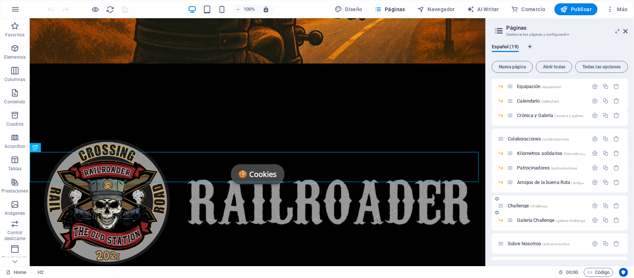
click at [521, 204] on span "Challenge /challenge" at bounding box center [527, 206] width 40 height 6
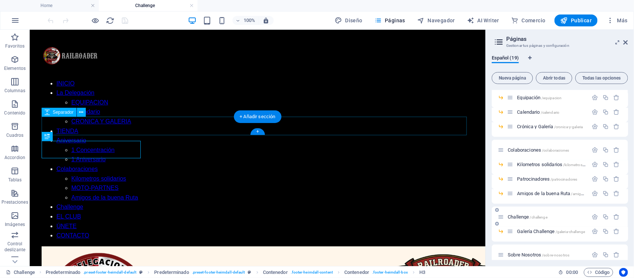
scroll to position [2210, 0]
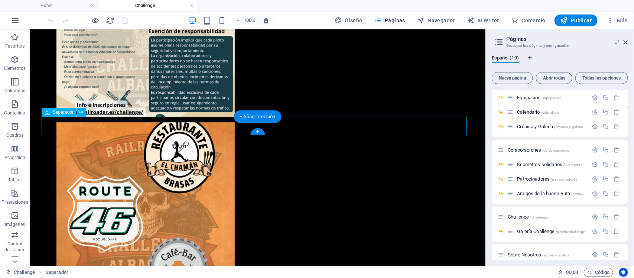
select select "px"
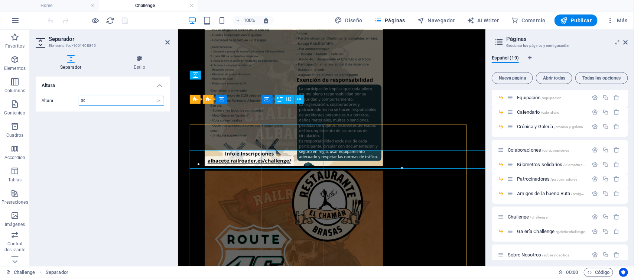
scroll to position [2177, 0]
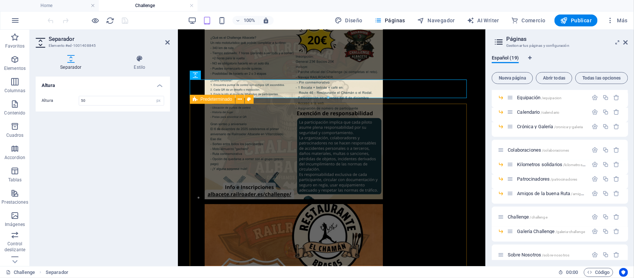
click at [127, 138] on div "Altura Altura 50 px rem vh vw" at bounding box center [103, 167] width 134 height 183
click at [169, 43] on icon at bounding box center [168, 42] width 4 height 6
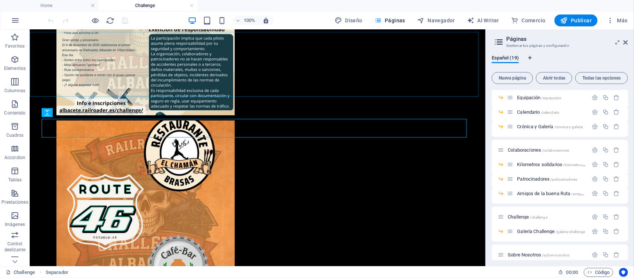
scroll to position [2210, 0]
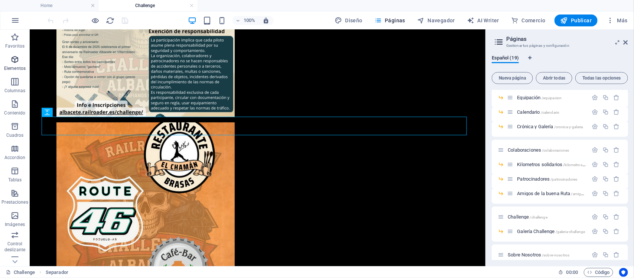
click at [16, 61] on icon "button" at bounding box center [14, 59] width 9 height 9
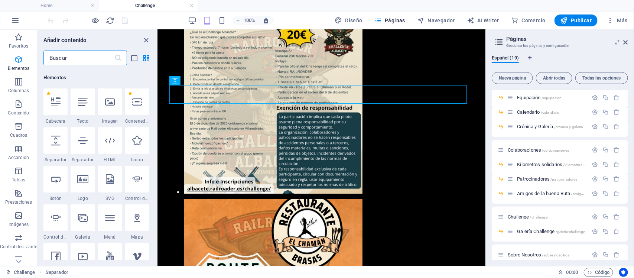
scroll to position [140, 0]
click at [111, 137] on icon at bounding box center [110, 139] width 10 height 10
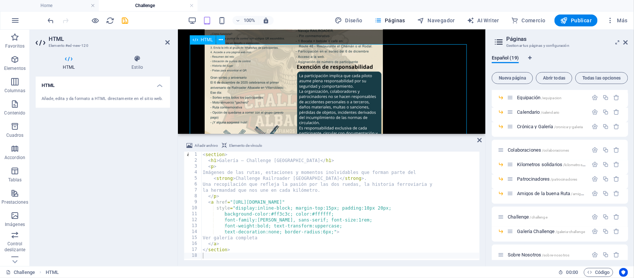
scroll to position [2269, 0]
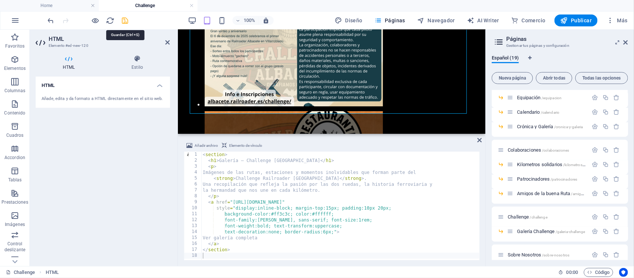
click at [124, 21] on icon "save" at bounding box center [125, 20] width 9 height 9
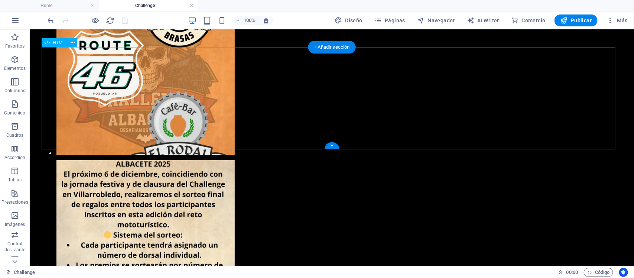
scroll to position [2370, 0]
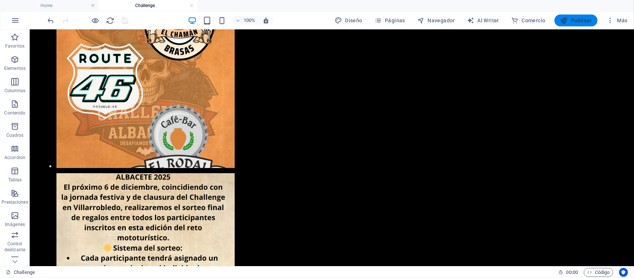
click at [574, 15] on button "Publicar" at bounding box center [575, 20] width 43 height 12
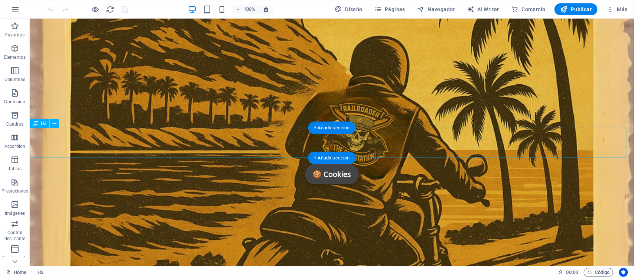
scroll to position [198, 0]
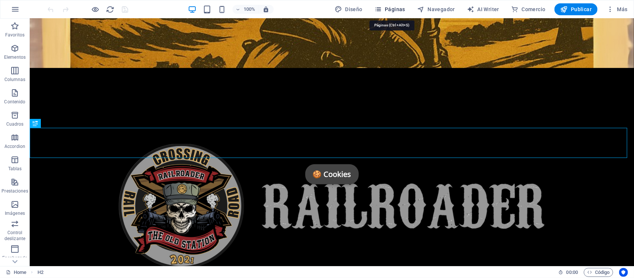
click at [396, 10] on span "Páginas" at bounding box center [389, 9] width 31 height 7
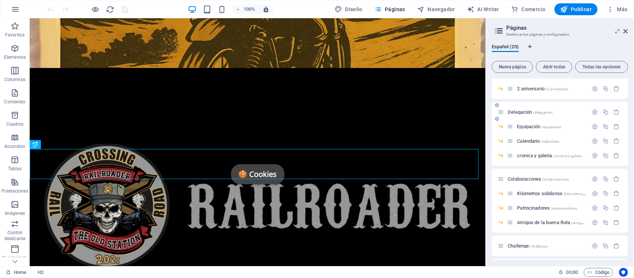
scroll to position [93, 0]
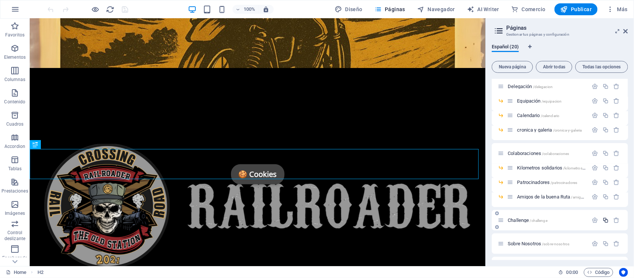
click at [606, 222] on icon "button" at bounding box center [605, 220] width 6 height 6
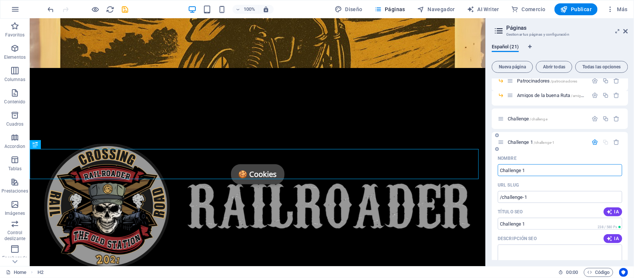
click at [541, 169] on input "Challenge 1" at bounding box center [559, 170] width 124 height 12
drag, startPoint x: 541, startPoint y: 169, endPoint x: 496, endPoint y: 173, distance: 44.8
type input "<section> <h1>Galería — Challenge [GEOGRAPHIC_DATA]</h1> <p> Imágenes de las ru…"
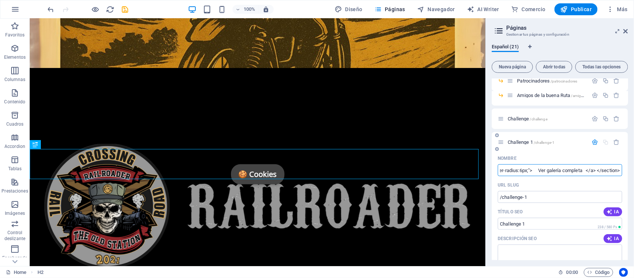
type input "/section-h1-galeria-challenge-[GEOGRAPHIC_DATA]-h1-p-imagenes-de-las-rutas-esta…"
type input "<section> <h1>Galería — Challenge [GEOGRAPHIC_DATA]</h1> <p> Imágenes de las ru…"
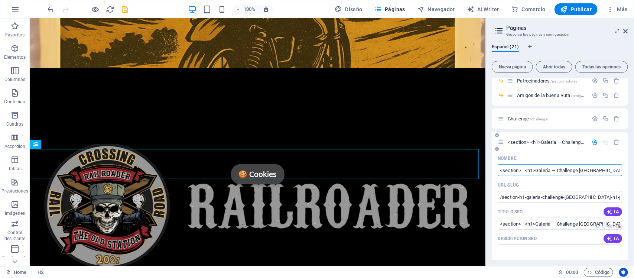
click at [546, 168] on input "<section> <h1>Galería — Challenge [GEOGRAPHIC_DATA]</h1> <p> Imágenes de las ru…" at bounding box center [559, 170] width 124 height 12
click at [546, 168] on input "Nombre" at bounding box center [559, 170] width 124 height 12
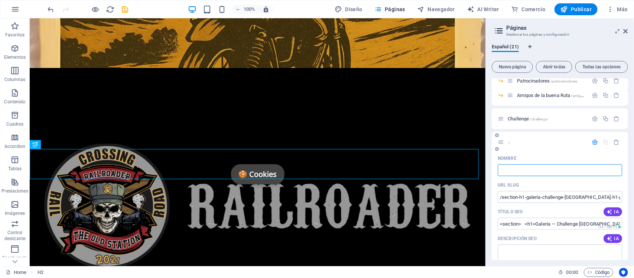
type input "/"
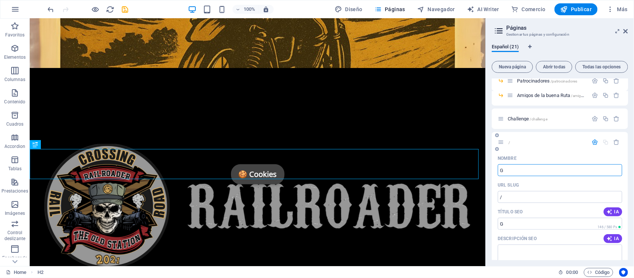
type input "Ga"
type input "/g"
type input "G"
type input "Galer"
type input "/gal"
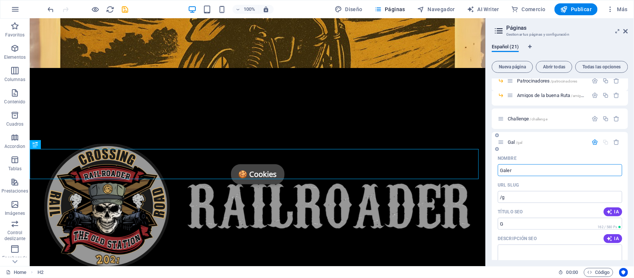
type input "Gal"
type input "Galer"
type input "/galer"
type input "Galer"
type input "Galería"
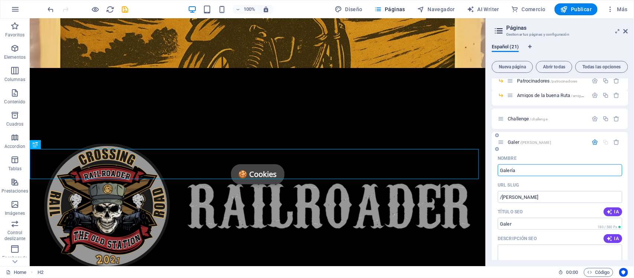
type input "/galeria"
type input "Galería"
type input "Galería Ch"
type input "/galeria-c"
type input "Galería C"
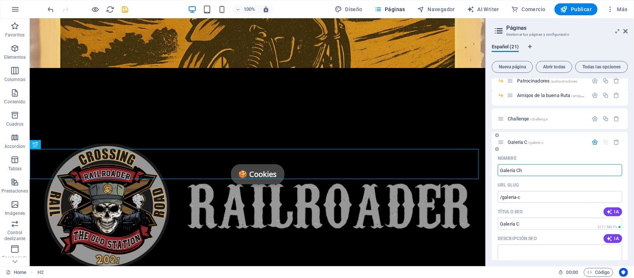
type input "Galería Cha"
type input "/galeria-ch"
type input "Galería Ch"
type input "Galería Challe"
type input "/galeria-chall"
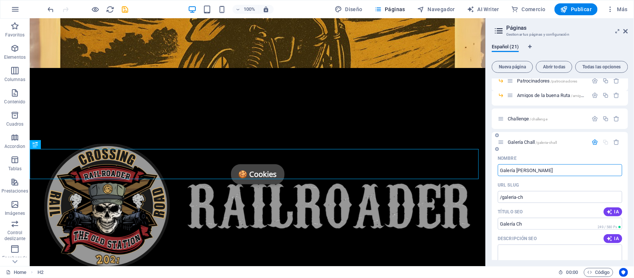
type input "Galería Chall"
type input "Galería Challenge"
type input "/galeria-challen"
type input "Galería Challen"
type input "Galería Challenge"
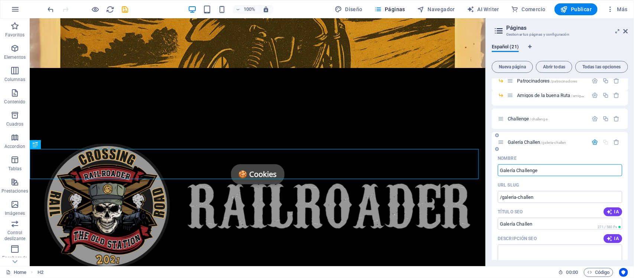
type input "/galeria-challenge"
type input "Galería Challenge"
click at [127, 8] on icon "save" at bounding box center [125, 9] width 9 height 9
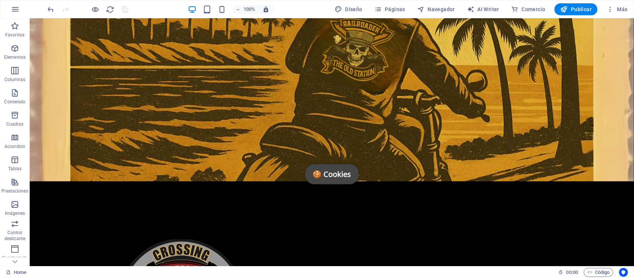
scroll to position [12, 0]
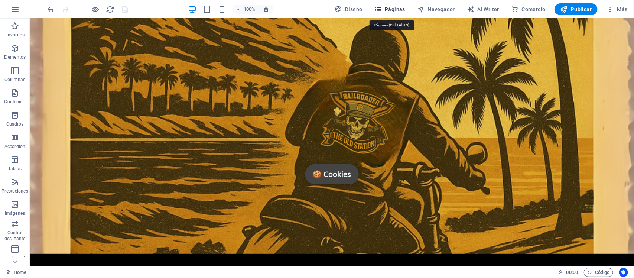
click at [393, 10] on span "Páginas" at bounding box center [389, 9] width 31 height 7
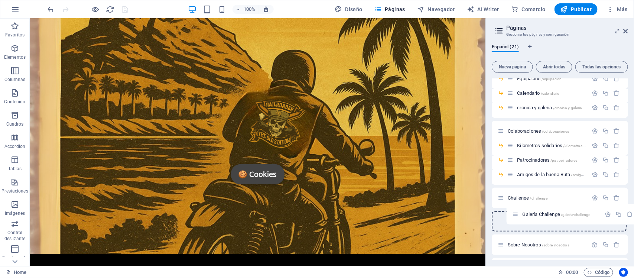
scroll to position [118, 0]
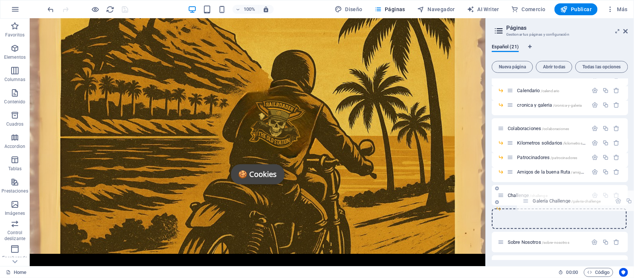
drag, startPoint x: 502, startPoint y: 242, endPoint x: 526, endPoint y: 197, distance: 50.8
click at [526, 197] on div "Home / Aniversario /aniversario 1 aniversario /concentracion-18 concentración /…" at bounding box center [559, 153] width 136 height 384
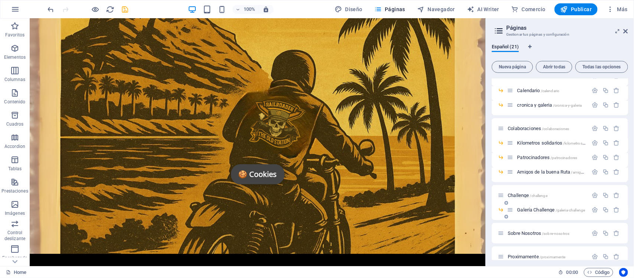
click at [534, 208] on span "Galería Challenge /galeria-challenge" at bounding box center [551, 210] width 68 height 6
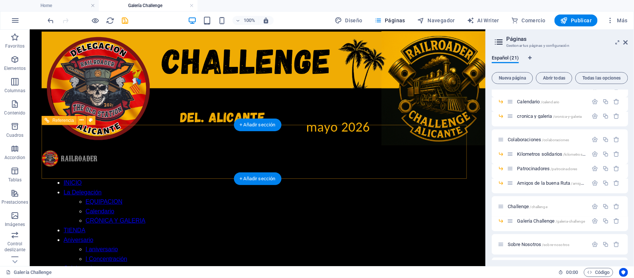
scroll to position [0, 0]
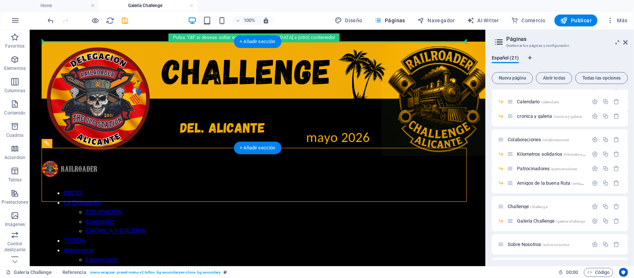
drag, startPoint x: 352, startPoint y: 158, endPoint x: 352, endPoint y: 47, distance: 110.6
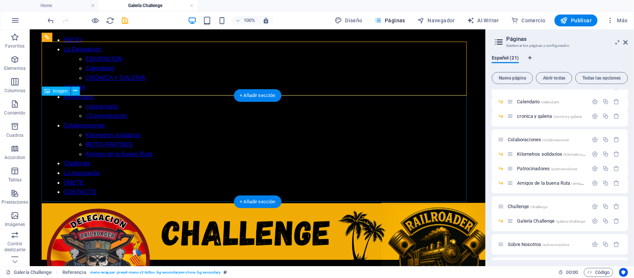
scroll to position [93, 0]
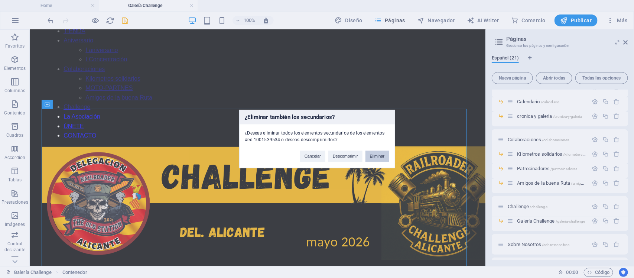
click at [374, 158] on button "Eliminar" at bounding box center [377, 156] width 24 height 11
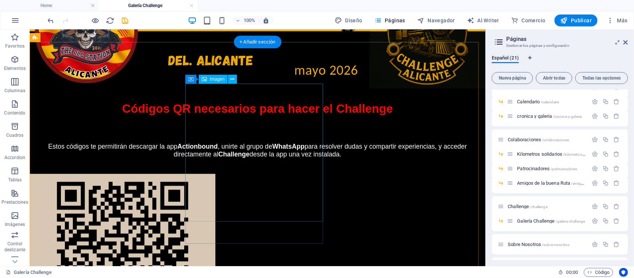
scroll to position [186, 0]
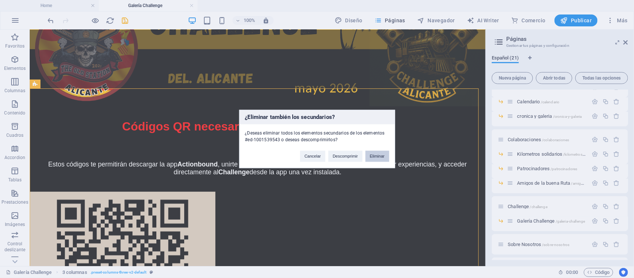
click at [376, 153] on button "Eliminar" at bounding box center [377, 156] width 24 height 11
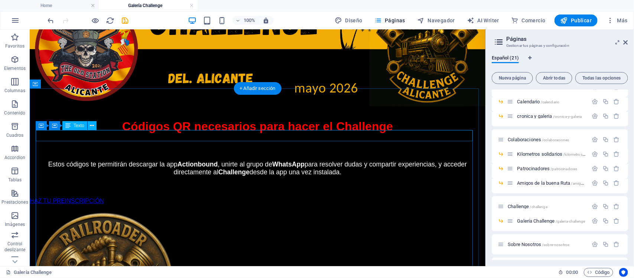
click at [366, 197] on div "HAZ TU PREINSCRIPCIÓN" at bounding box center [256, 200] width 455 height 7
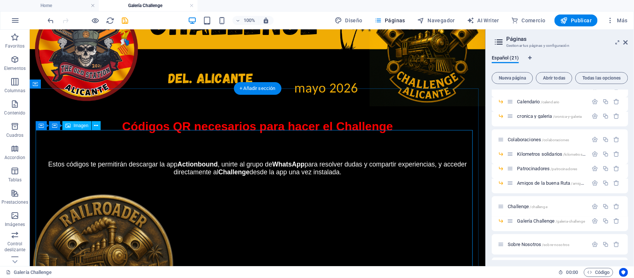
click at [366, 191] on figure at bounding box center [256, 265] width 455 height 149
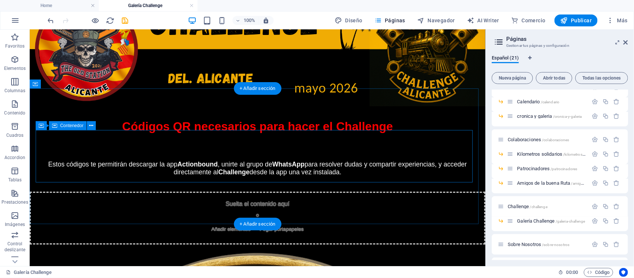
click at [366, 191] on div "Suelta el contenido aquí o Añadir elementos Pegar portapapeles" at bounding box center [256, 217] width 455 height 53
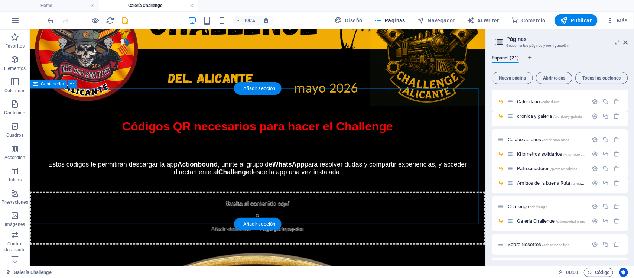
click at [377, 191] on div "Suelta el contenido aquí o Añadir elementos Pegar portapapeles" at bounding box center [256, 217] width 455 height 53
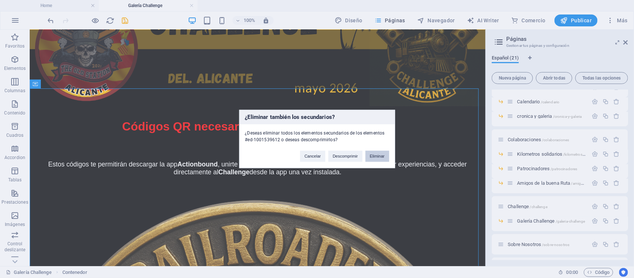
click at [374, 156] on button "Eliminar" at bounding box center [377, 156] width 24 height 11
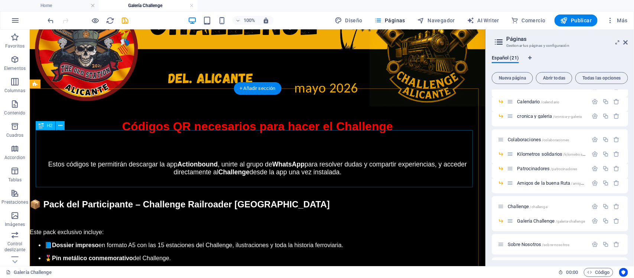
click at [456, 199] on div "📦 Pack del Participante – Challenge Railroader Alicante" at bounding box center [256, 204] width 455 height 10
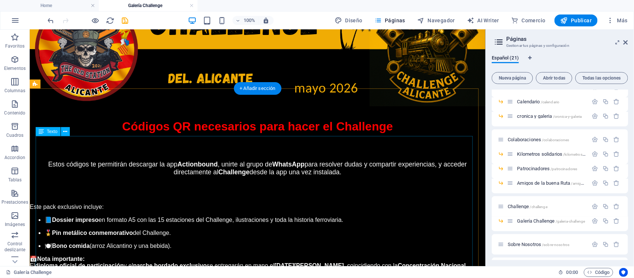
click at [456, 203] on div "Este pack exclusivo incluye: 📘  Dossier impreso en formato A5 con las 15 estaci…" at bounding box center [256, 245] width 455 height 85
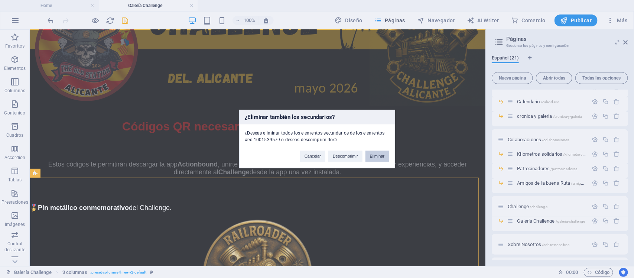
click at [374, 156] on button "Eliminar" at bounding box center [377, 156] width 24 height 11
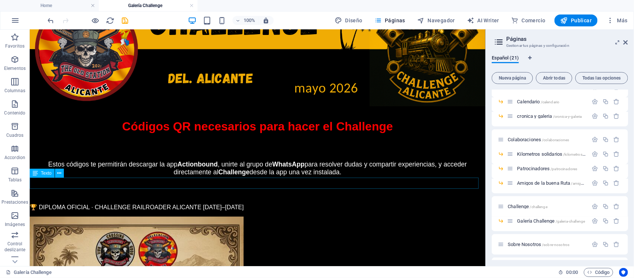
click at [441, 203] on div "🏆 DIPLOMA OFICIAL · CHALLENGE RAILROADER ALICANTE 2025–2026" at bounding box center [256, 206] width 455 height 7
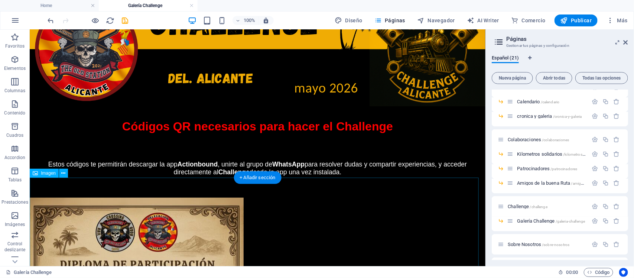
click at [441, 197] on figure at bounding box center [256, 273] width 455 height 153
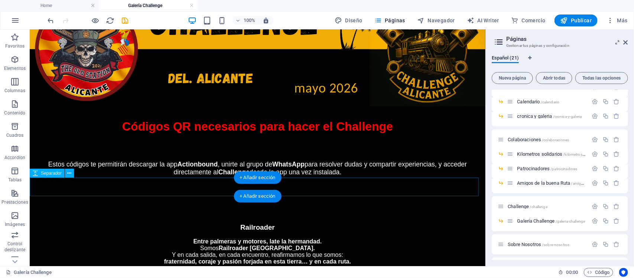
click at [441, 197] on div at bounding box center [256, 206] width 455 height 19
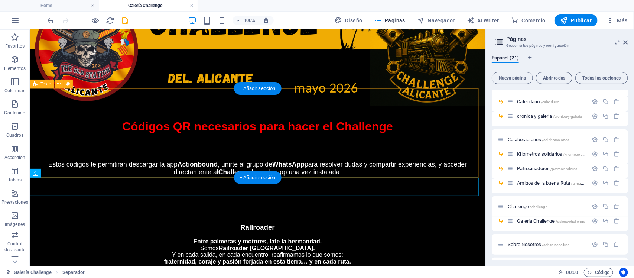
click at [429, 191] on div at bounding box center [256, 194] width 455 height 6
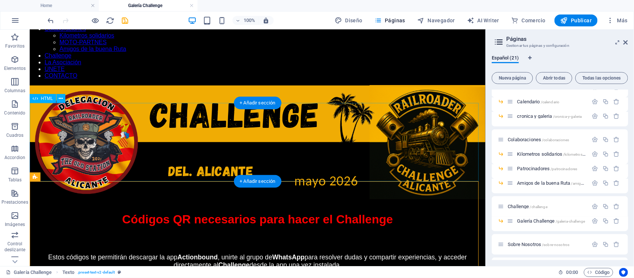
scroll to position [46, 0]
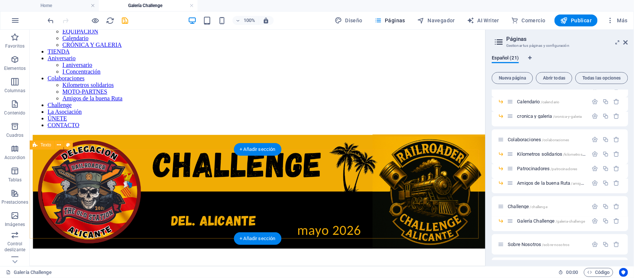
click at [427, 249] on div at bounding box center [256, 252] width 449 height 6
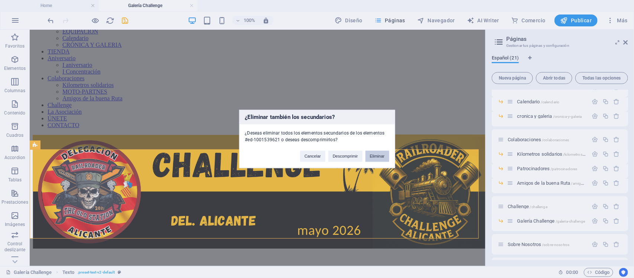
click at [376, 157] on button "Eliminar" at bounding box center [377, 156] width 24 height 11
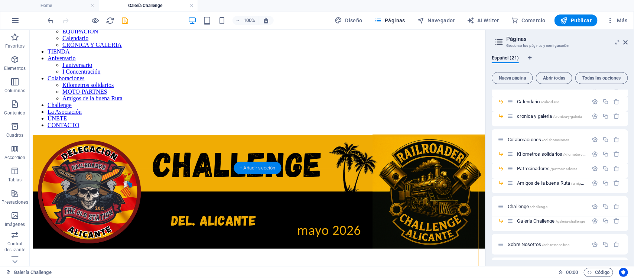
click at [261, 168] on div "+ Añadir sección" at bounding box center [257, 167] width 48 height 13
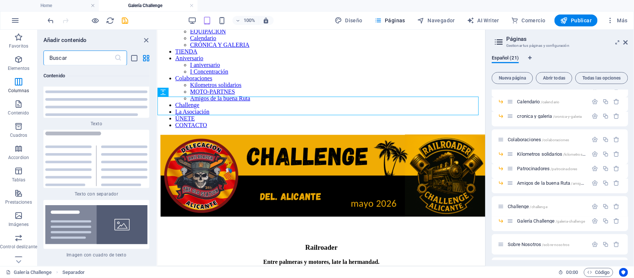
scroll to position [2491, 0]
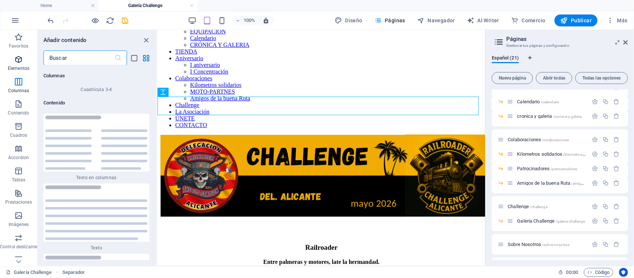
click at [20, 61] on icon "button" at bounding box center [18, 59] width 9 height 9
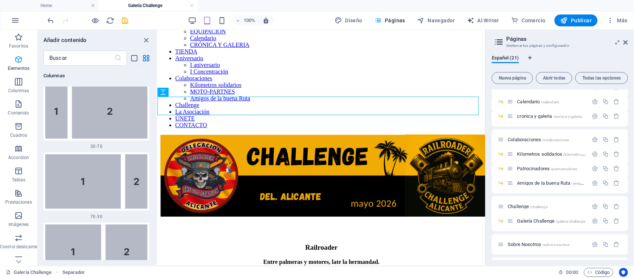
scroll to position [140, 0]
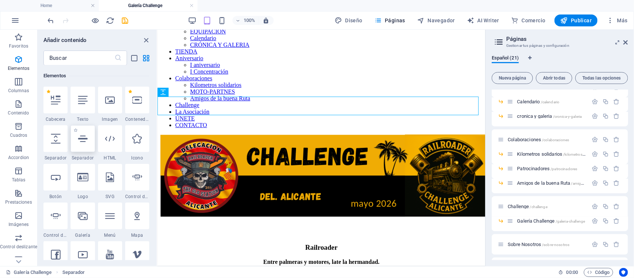
click at [88, 138] on div at bounding box center [83, 138] width 24 height 27
select select "%"
select select "px"
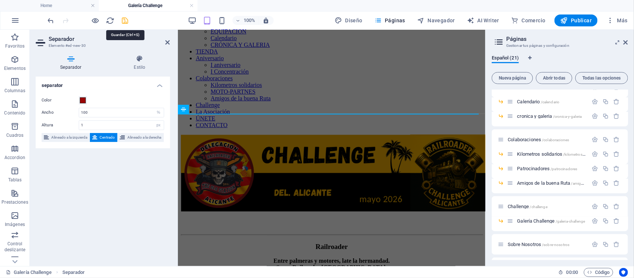
click at [127, 21] on icon "save" at bounding box center [125, 20] width 9 height 9
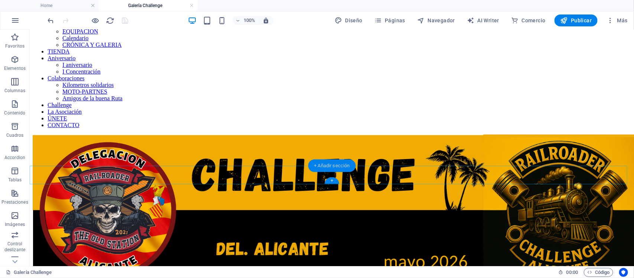
click at [331, 169] on div "+ Añadir sección" at bounding box center [332, 165] width 48 height 13
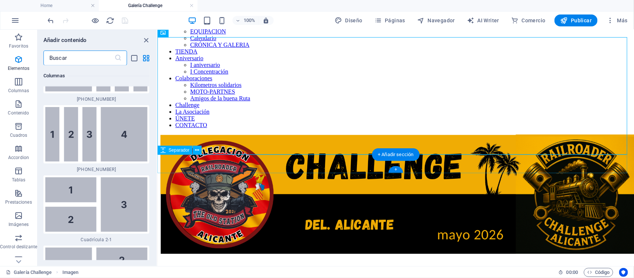
scroll to position [2530, 0]
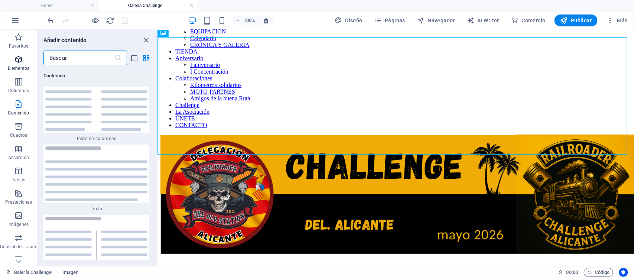
click at [19, 58] on icon "button" at bounding box center [18, 59] width 9 height 9
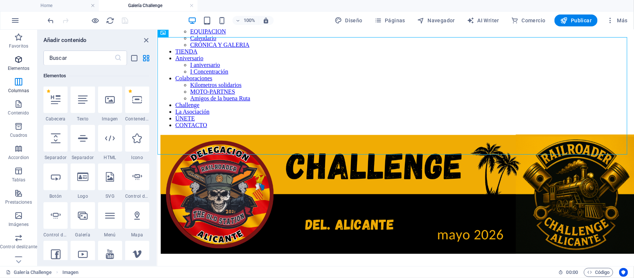
scroll to position [140, 0]
click at [84, 221] on div at bounding box center [83, 215] width 24 height 27
select select "4"
select select "%"
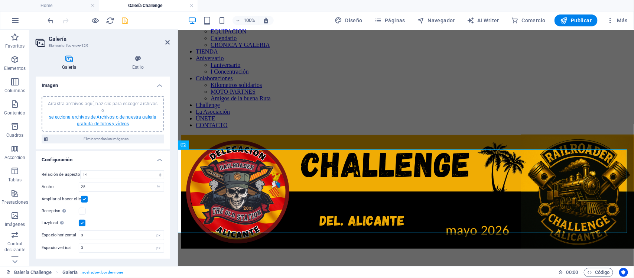
click at [109, 114] on link "selecciona archivos de Archivos o de nuestra galería gratuita de fotos y vídeos" at bounding box center [102, 120] width 107 height 12
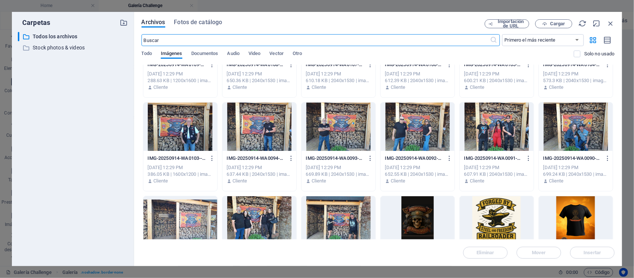
scroll to position [1081, 0]
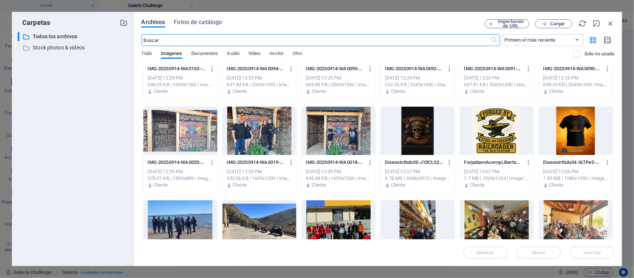
click at [418, 132] on div at bounding box center [417, 131] width 74 height 48
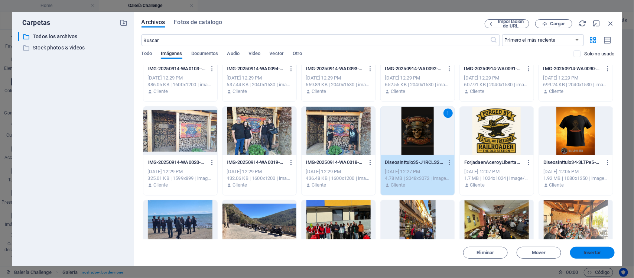
drag, startPoint x: 585, startPoint y: 252, endPoint x: 408, endPoint y: 223, distance: 179.5
click at [585, 252] on span "Insertar" at bounding box center [591, 252] width 17 height 4
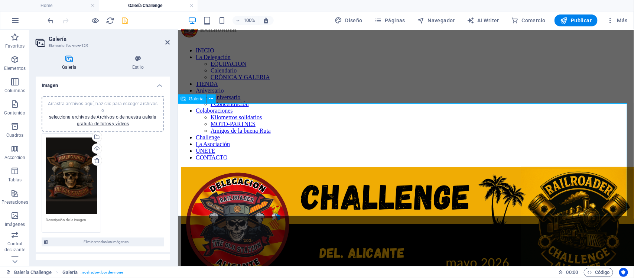
scroll to position [0, 0]
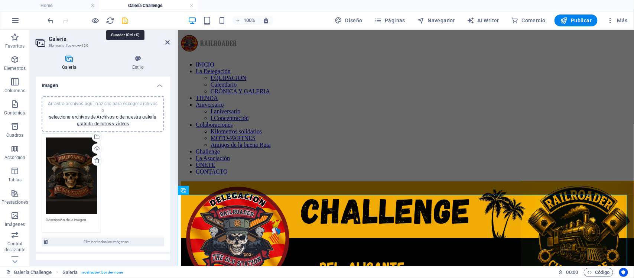
click at [127, 21] on icon "save" at bounding box center [125, 20] width 9 height 9
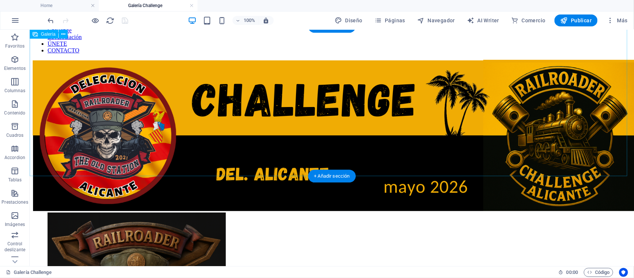
scroll to position [46, 0]
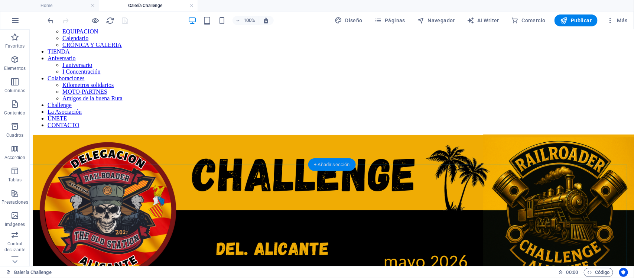
click at [327, 166] on div "+ Añadir sección" at bounding box center [332, 164] width 48 height 13
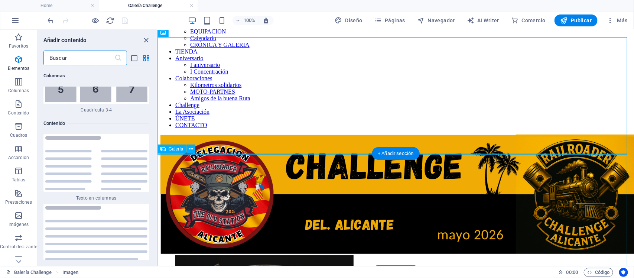
scroll to position [2530, 0]
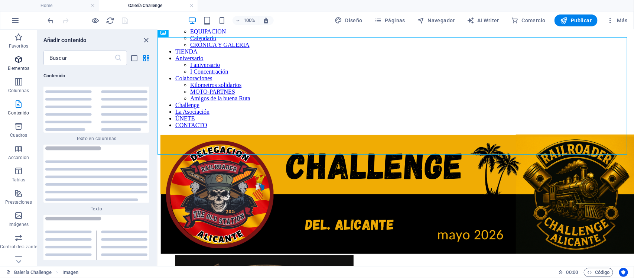
click at [19, 58] on icon "button" at bounding box center [18, 59] width 9 height 9
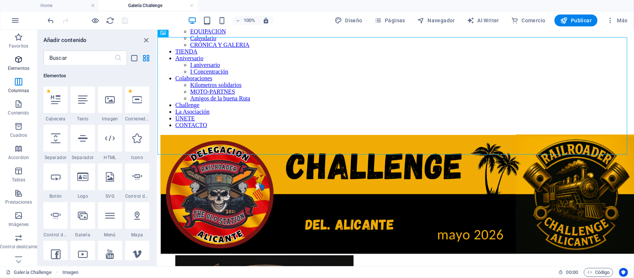
scroll to position [140, 0]
click at [58, 140] on icon at bounding box center [56, 139] width 10 height 10
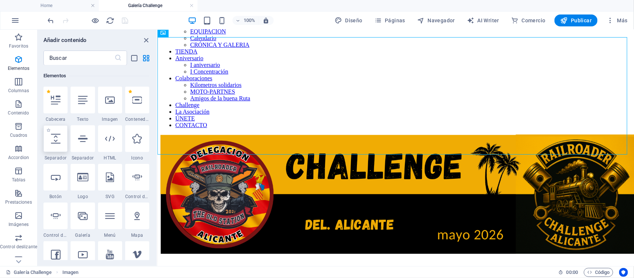
select select "px"
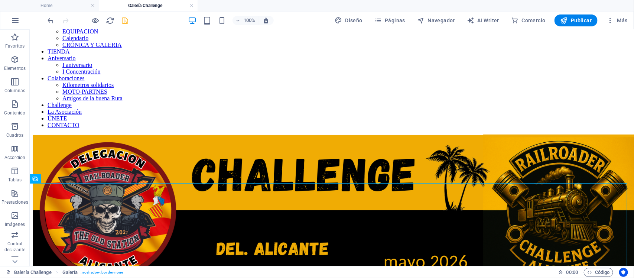
click at [121, 23] on icon "save" at bounding box center [125, 20] width 9 height 9
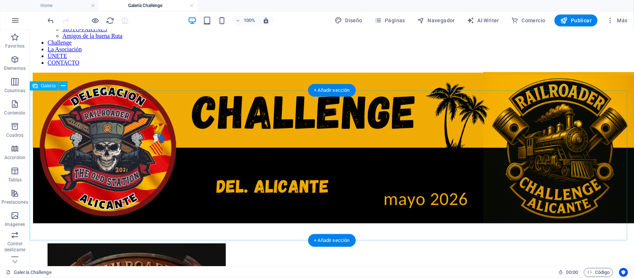
scroll to position [93, 0]
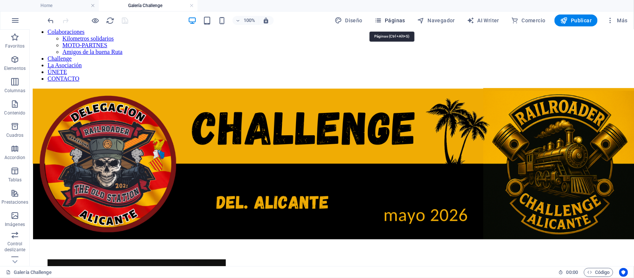
click at [402, 19] on span "Páginas" at bounding box center [389, 20] width 31 height 7
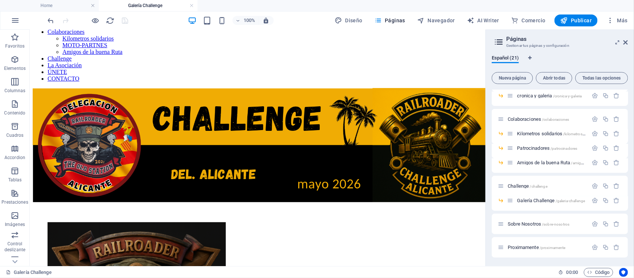
scroll to position [139, 0]
click at [518, 185] on span "Challenge /challenge" at bounding box center [527, 185] width 40 height 6
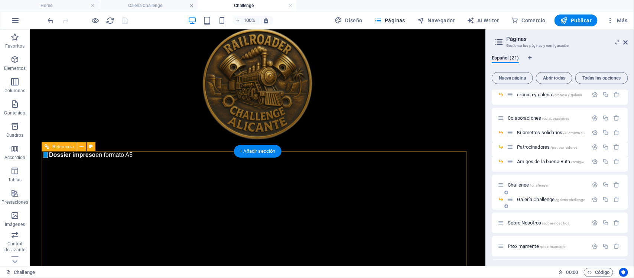
scroll to position [3133, 0]
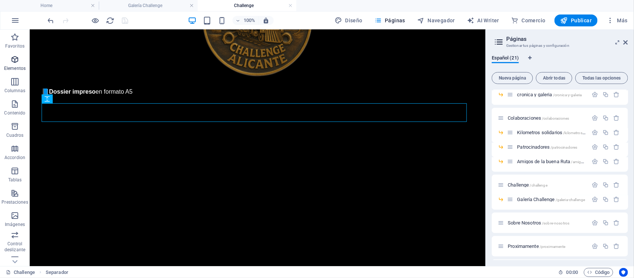
click at [17, 62] on icon "button" at bounding box center [14, 59] width 9 height 9
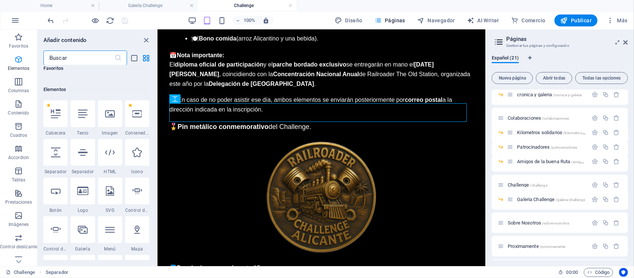
scroll to position [140, 0]
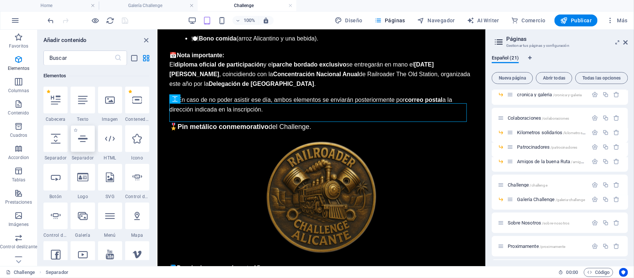
click at [83, 143] on icon at bounding box center [83, 139] width 10 height 10
select select "%"
select select "px"
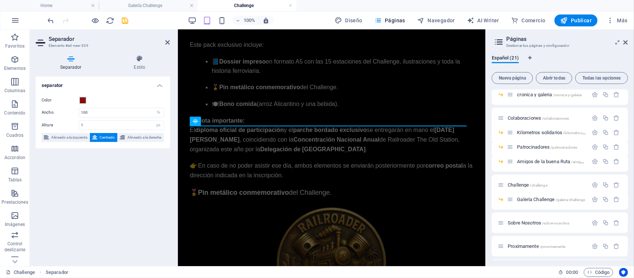
scroll to position [3116, 0]
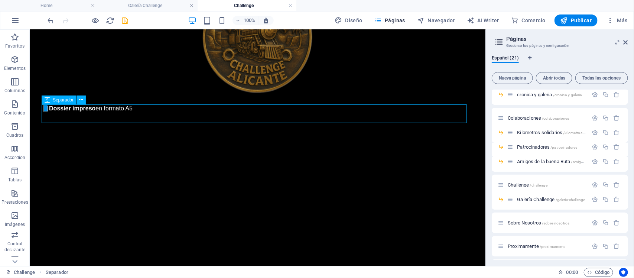
scroll to position [3133, 0]
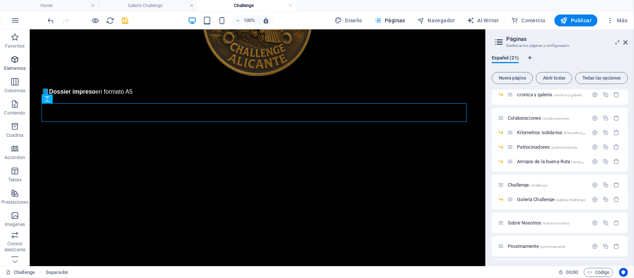
click at [15, 60] on icon "button" at bounding box center [14, 59] width 9 height 9
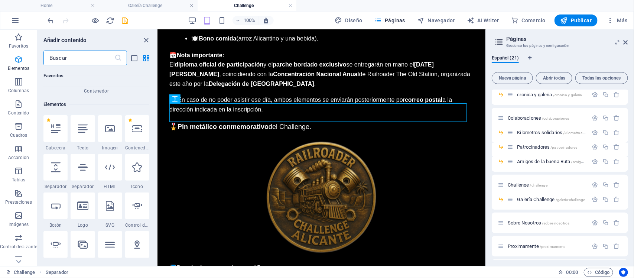
scroll to position [140, 0]
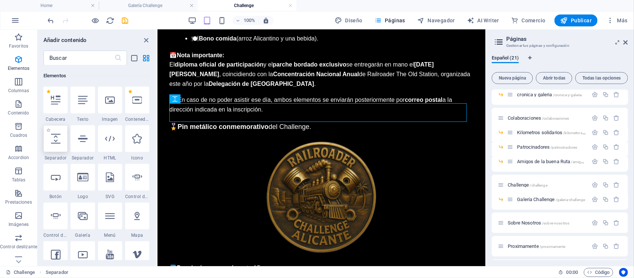
click at [55, 142] on icon at bounding box center [56, 139] width 10 height 10
select select "px"
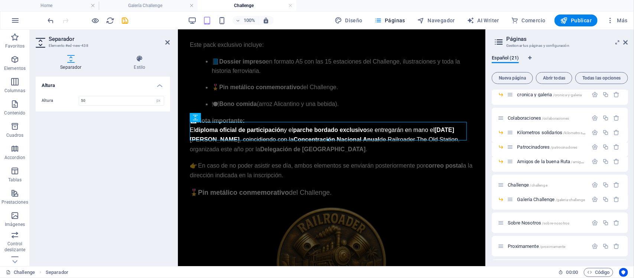
scroll to position [3116, 0]
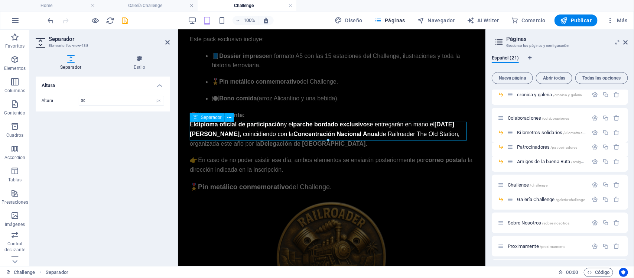
click at [17, 58] on icon "button" at bounding box center [14, 59] width 9 height 9
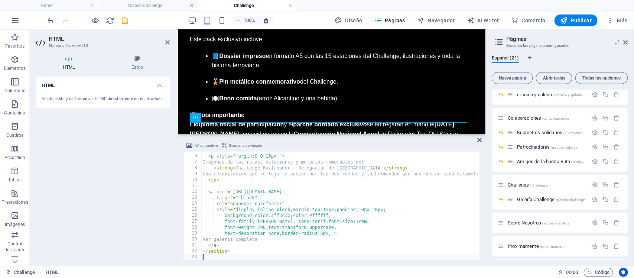
scroll to position [28, 0]
click at [123, 17] on icon "save" at bounding box center [125, 20] width 9 height 9
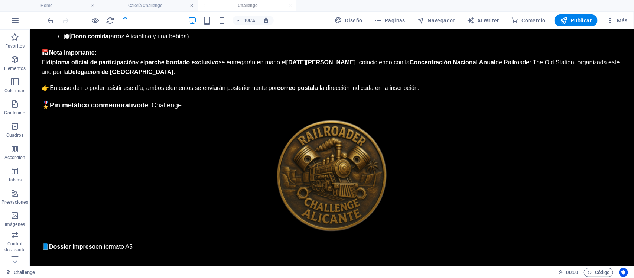
scroll to position [3281, 0]
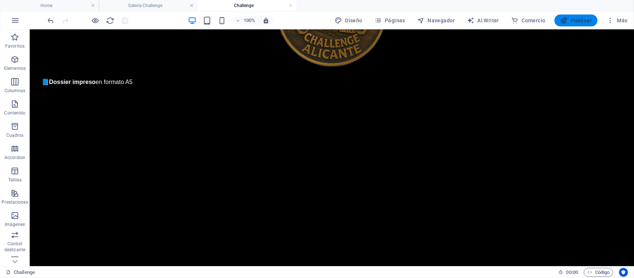
click at [576, 21] on span "Publicar" at bounding box center [576, 20] width 32 height 7
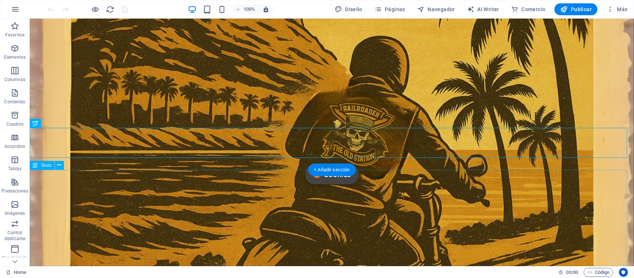
scroll to position [198, 0]
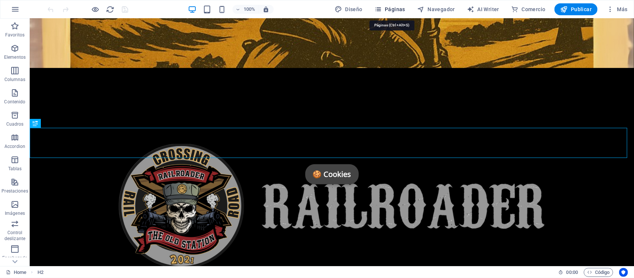
click at [392, 6] on span "Páginas" at bounding box center [389, 9] width 31 height 7
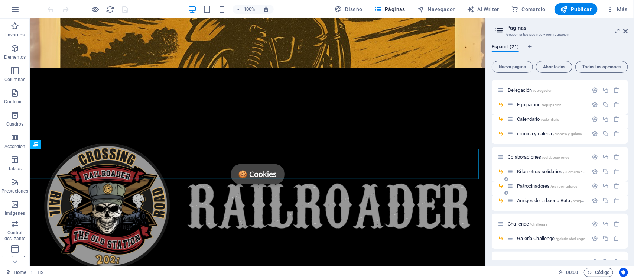
scroll to position [93, 0]
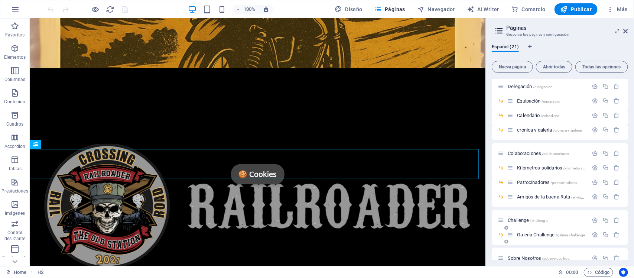
click at [531, 235] on span "Galería Challenge /galeria-challenge" at bounding box center [551, 235] width 68 height 6
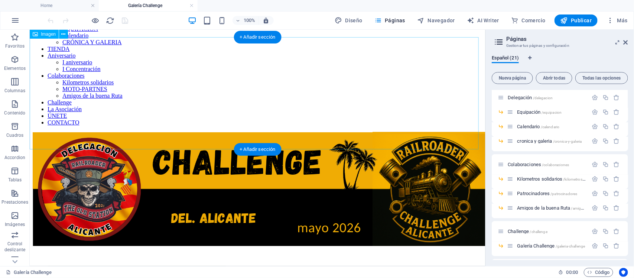
scroll to position [46, 0]
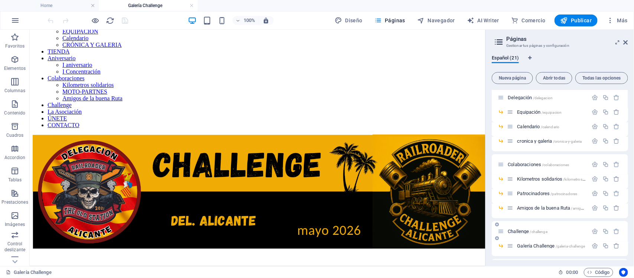
click at [516, 232] on span "Challenge /challenge" at bounding box center [527, 231] width 40 height 6
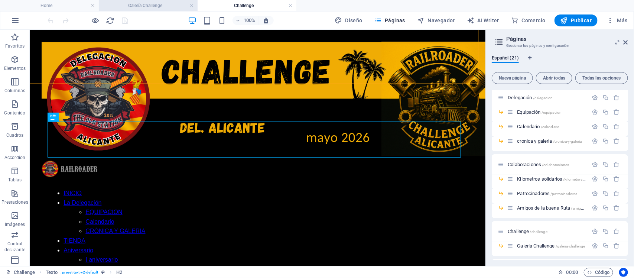
scroll to position [2391, 0]
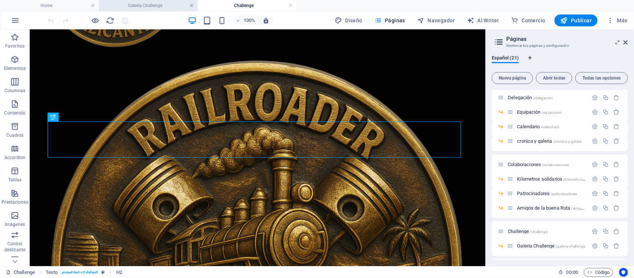
click at [190, 6] on link at bounding box center [191, 5] width 4 height 7
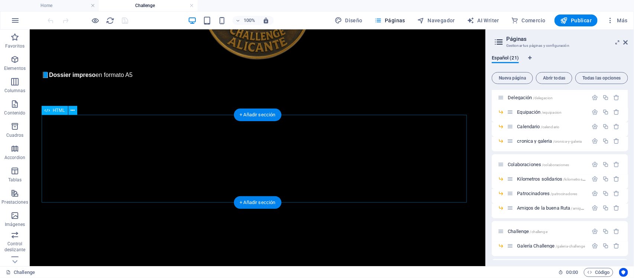
scroll to position [3179, 0]
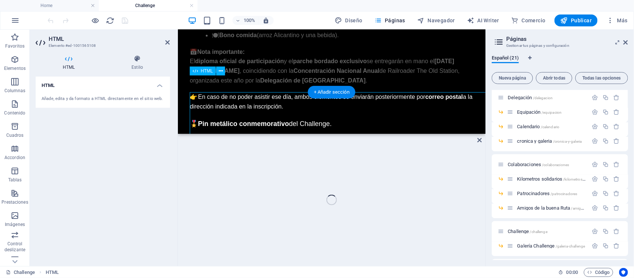
scroll to position [3163, 0]
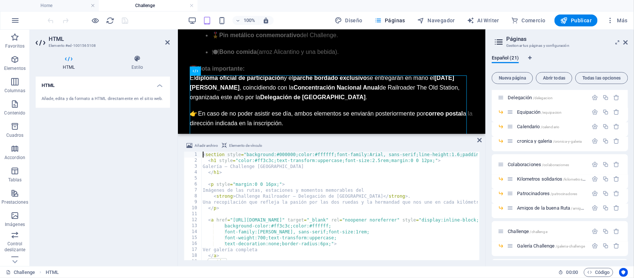
drag, startPoint x: 201, startPoint y: 155, endPoint x: 266, endPoint y: 212, distance: 86.8
click at [266, 212] on div "<section style="background:#000000;color:#ffffff;font-family:Arial, sans-serif;…" at bounding box center [331, 205] width 295 height 108
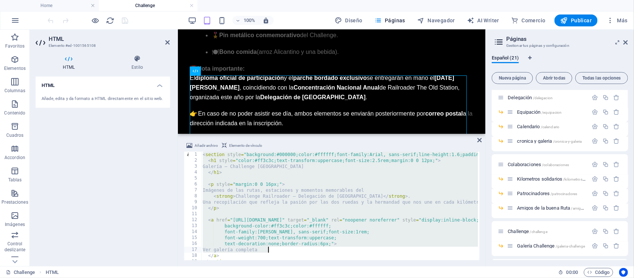
scroll to position [12, 0]
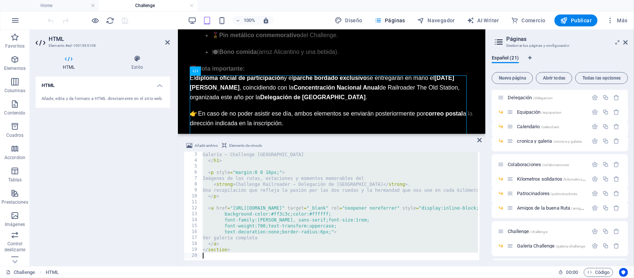
drag, startPoint x: 202, startPoint y: 156, endPoint x: 396, endPoint y: 271, distance: 225.5
click at [396, 266] on section "Favoritos Elementos Columnas Contenido Cuadros Accordion Tablas Prestaciones Im…" at bounding box center [242, 148] width 485 height 236
type textarea "</section>"
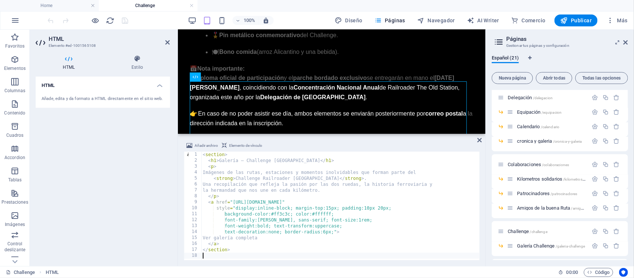
click at [119, 177] on div "HTML Añade, edita y da formato a HTML directamente en el sitio web." at bounding box center [103, 167] width 134 height 183
click at [127, 21] on icon "save" at bounding box center [125, 20] width 9 height 9
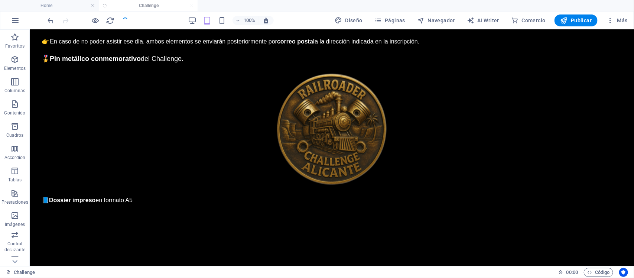
scroll to position [3328, 0]
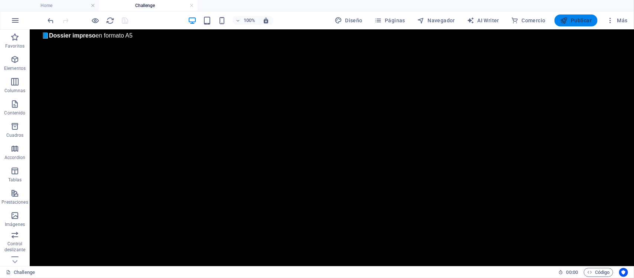
click at [575, 17] on span "Publicar" at bounding box center [576, 20] width 32 height 7
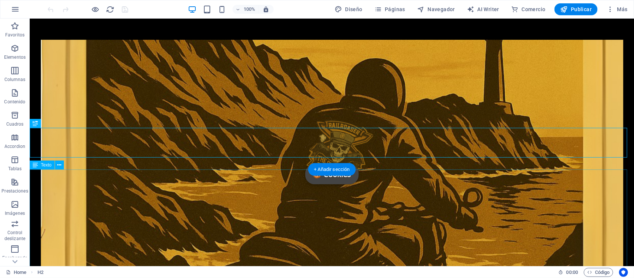
scroll to position [210, 0]
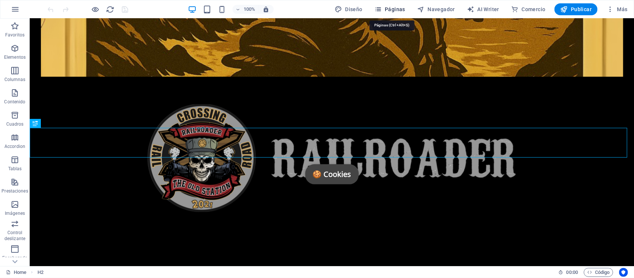
click at [393, 10] on span "Páginas" at bounding box center [389, 9] width 31 height 7
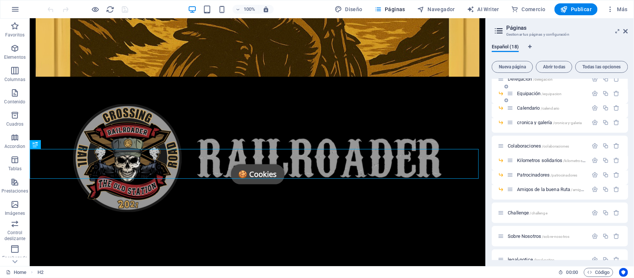
scroll to position [93, 0]
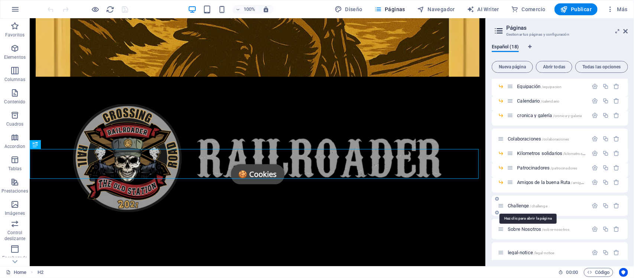
click at [520, 203] on span "Challenge /challenge" at bounding box center [527, 206] width 40 height 6
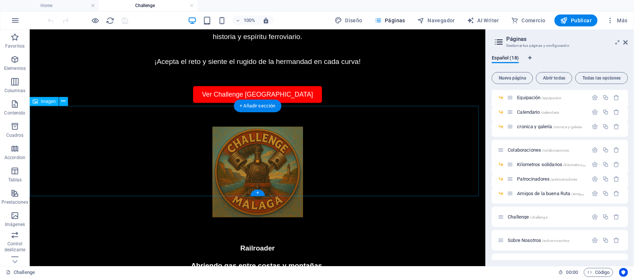
scroll to position [278, 0]
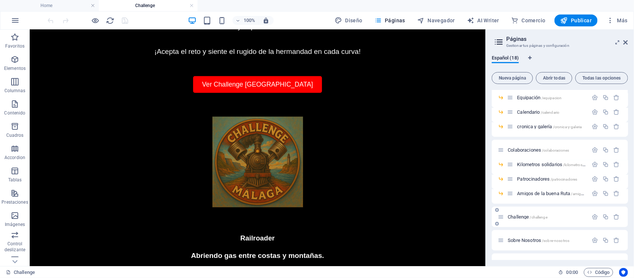
click at [520, 216] on span "Challenge /challenge" at bounding box center [527, 217] width 40 height 6
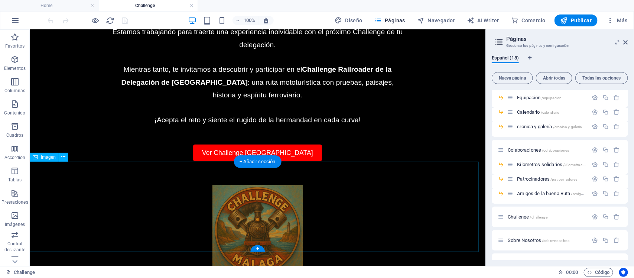
scroll to position [232, 0]
